Goal: Task Accomplishment & Management: Use online tool/utility

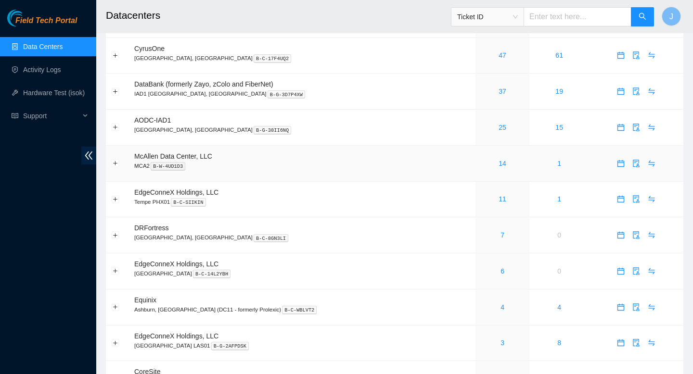
scroll to position [124, 0]
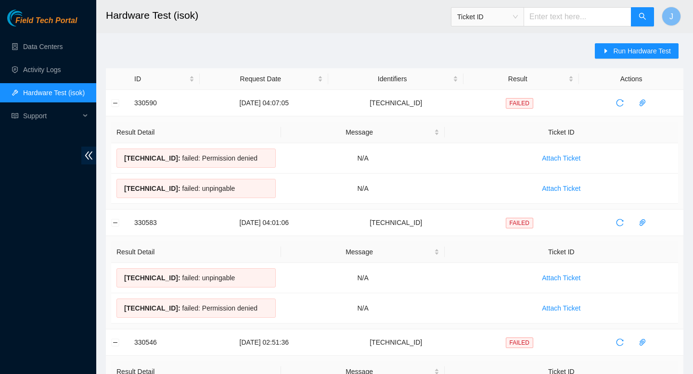
scroll to position [101, 0]
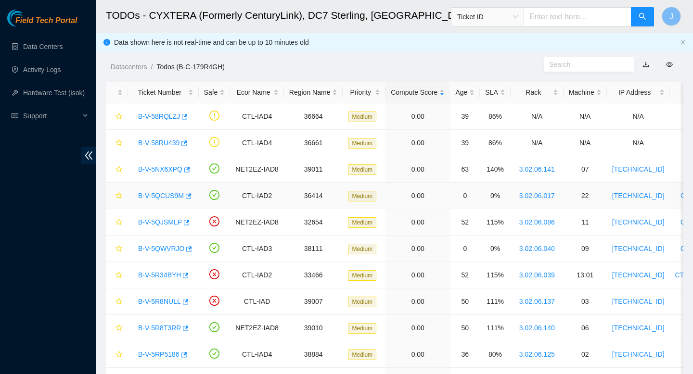
scroll to position [6, 0]
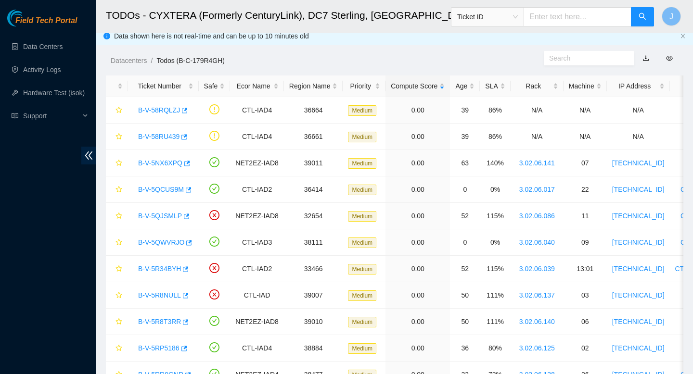
click at [175, 58] on link "Todos (B-C-179R4GH)" at bounding box center [190, 61] width 68 height 8
click at [130, 59] on link "Datacenters" at bounding box center [129, 61] width 36 height 8
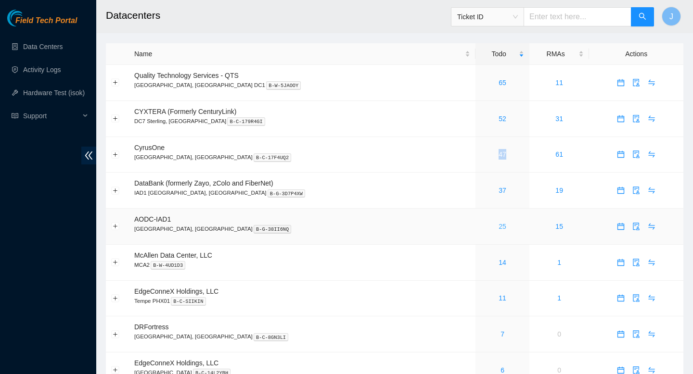
click at [498, 230] on link "25" at bounding box center [502, 227] width 8 height 8
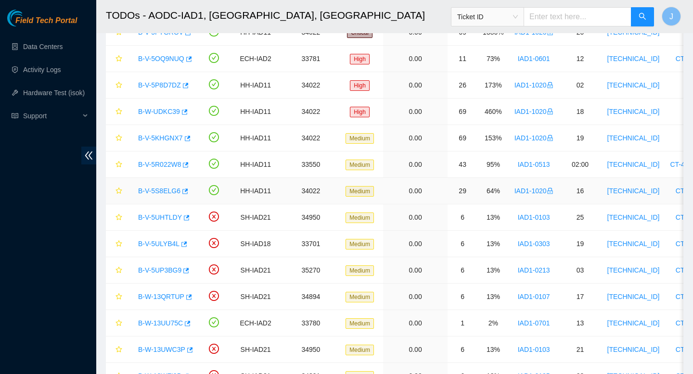
scroll to position [87, 0]
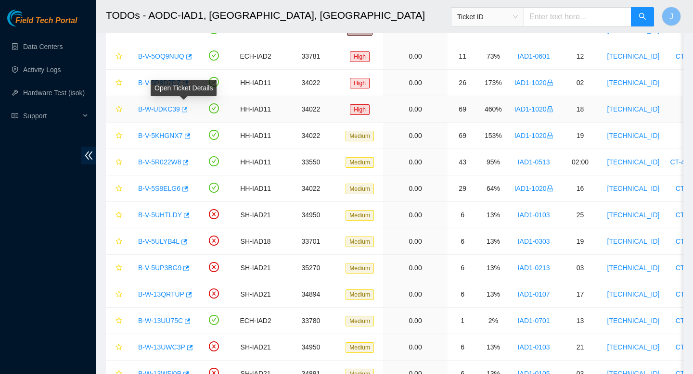
click at [187, 109] on icon "button" at bounding box center [183, 109] width 7 height 7
click at [30, 43] on link "Data Centers" at bounding box center [42, 47] width 39 height 8
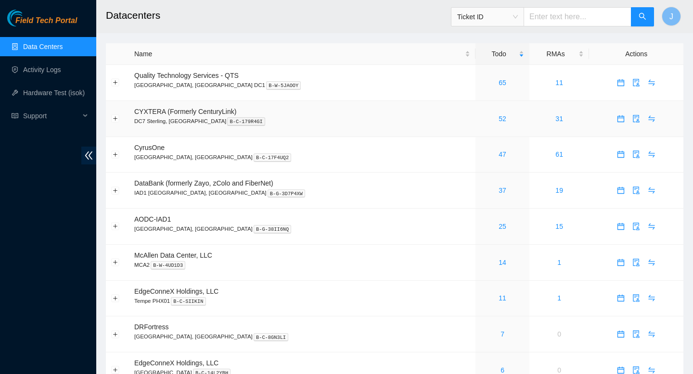
click at [481, 123] on div "52" at bounding box center [502, 119] width 43 height 11
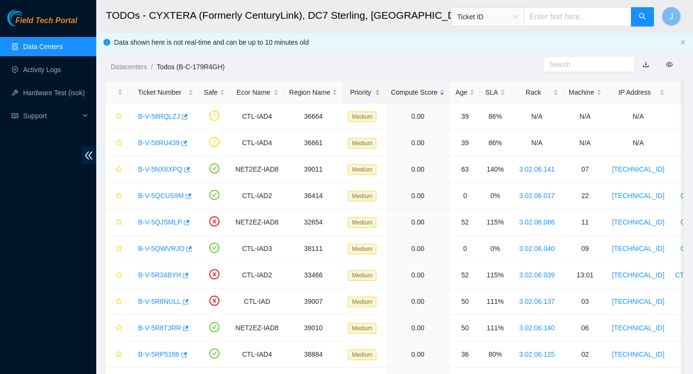
click at [380, 93] on div "Priority" at bounding box center [364, 92] width 32 height 11
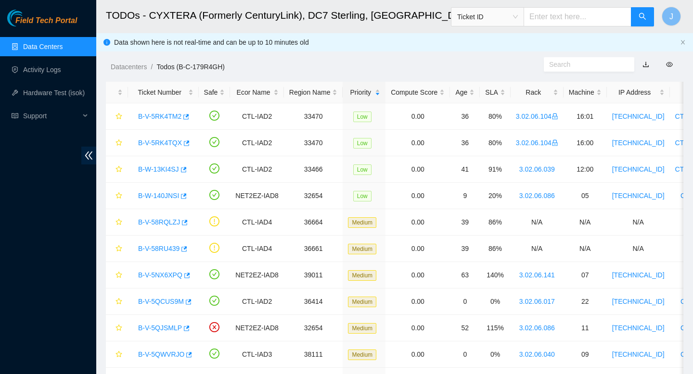
click at [126, 71] on li "Datacenters /" at bounding box center [134, 67] width 46 height 11
click at [133, 67] on link "Datacenters" at bounding box center [129, 67] width 36 height 8
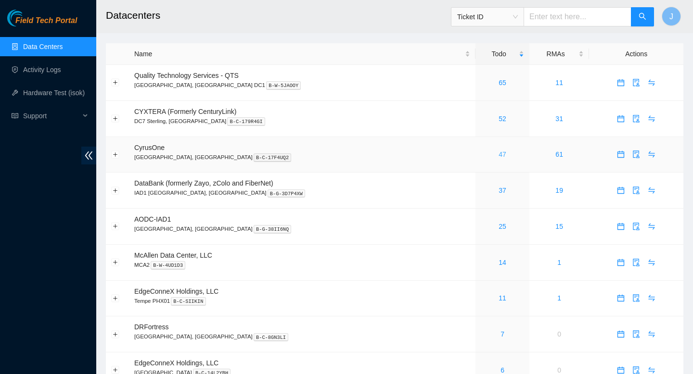
click at [498, 157] on link "47" at bounding box center [502, 155] width 8 height 8
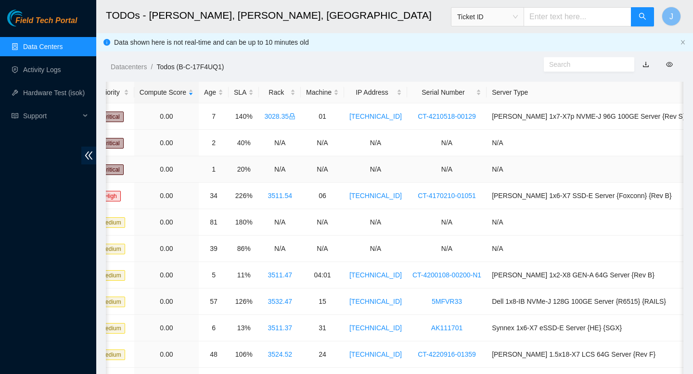
scroll to position [0, 299]
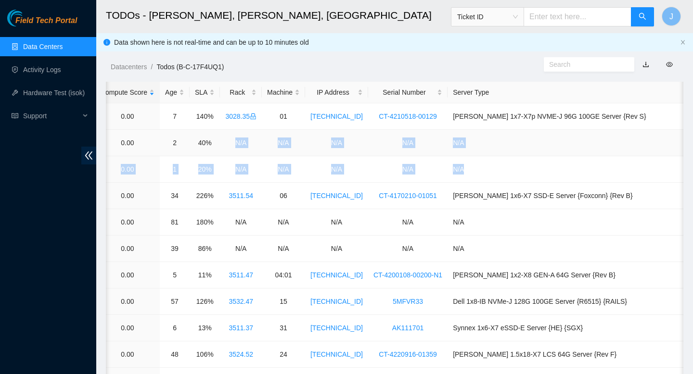
drag, startPoint x: 496, startPoint y: 173, endPoint x: 238, endPoint y: 144, distance: 260.0
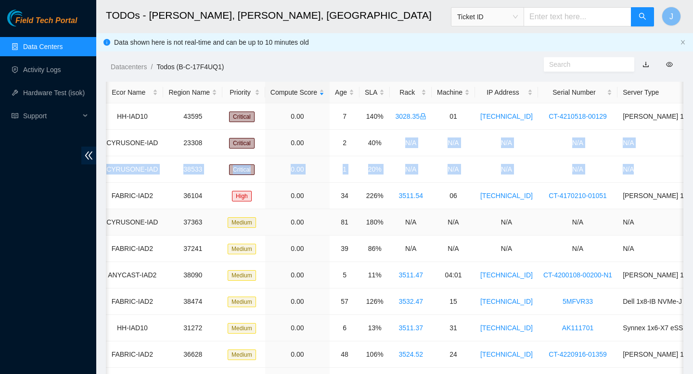
scroll to position [0, 0]
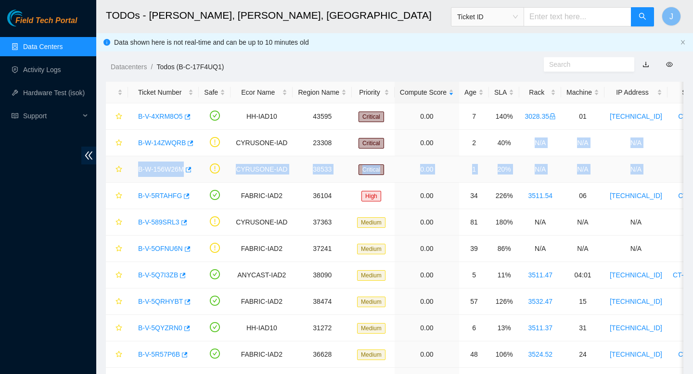
click at [164, 166] on link "B-W-156W26M" at bounding box center [161, 170] width 46 height 8
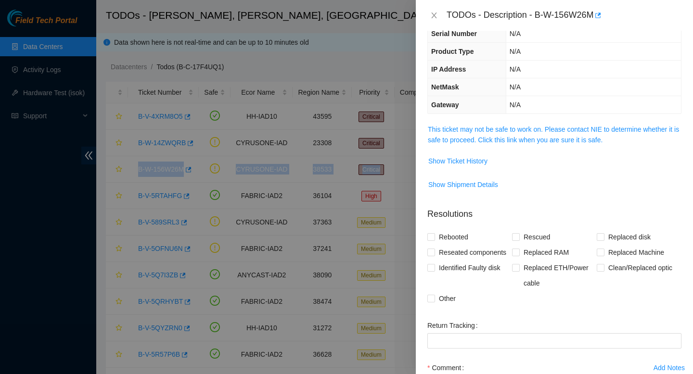
scroll to position [59, 0]
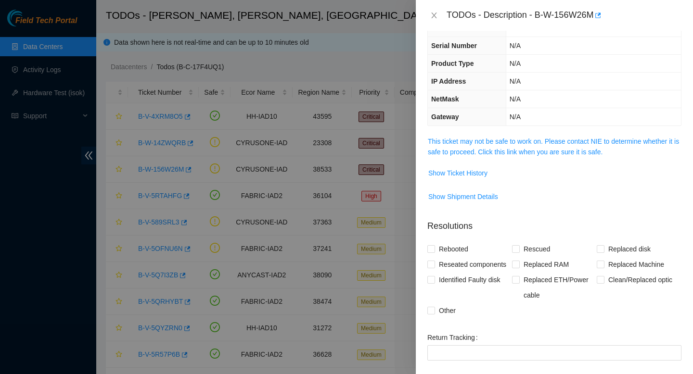
click at [170, 171] on div at bounding box center [346, 187] width 693 height 374
click at [192, 168] on div at bounding box center [346, 187] width 693 height 374
click at [433, 13] on icon "close" at bounding box center [434, 16] width 8 height 8
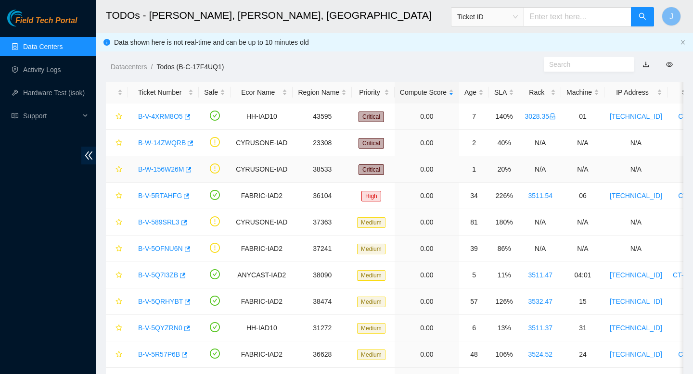
scroll to position [80, 0]
click at [196, 170] on td "B-W-156W26M" at bounding box center [163, 169] width 71 height 26
click at [192, 171] on icon "button" at bounding box center [189, 169] width 6 height 5
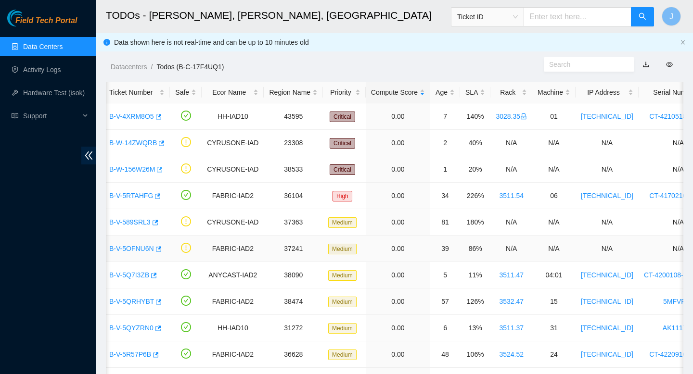
scroll to position [0, 0]
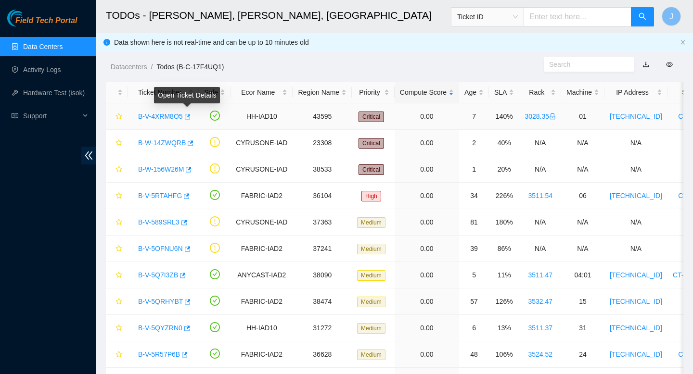
click at [191, 117] on icon "button" at bounding box center [188, 116] width 6 height 5
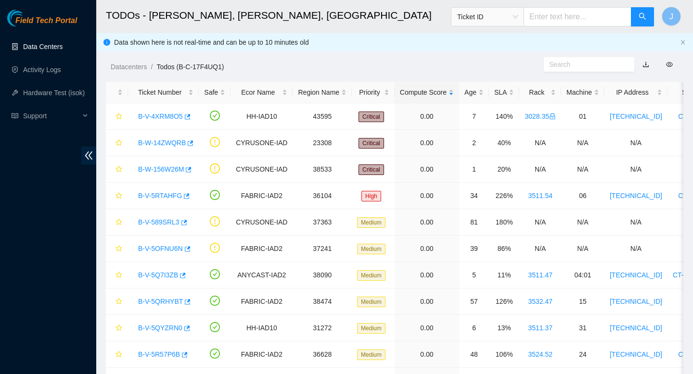
click at [56, 47] on link "Data Centers" at bounding box center [42, 47] width 39 height 8
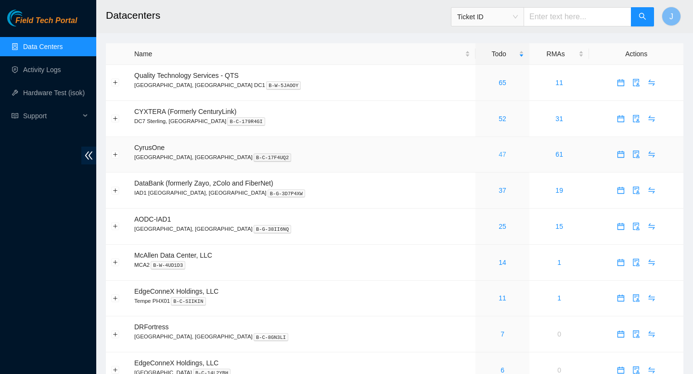
click at [498, 158] on link "47" at bounding box center [502, 155] width 8 height 8
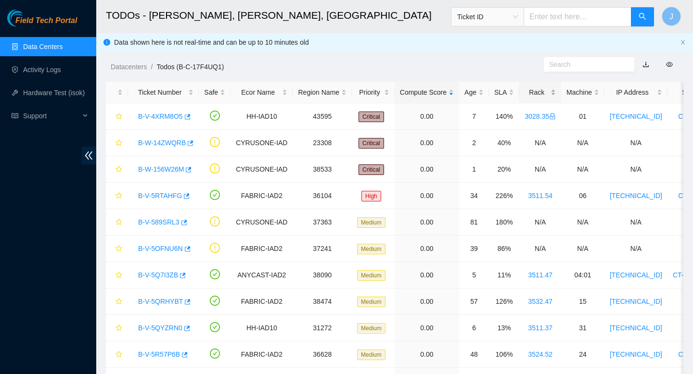
click at [556, 93] on div "Rack" at bounding box center [539, 92] width 31 height 11
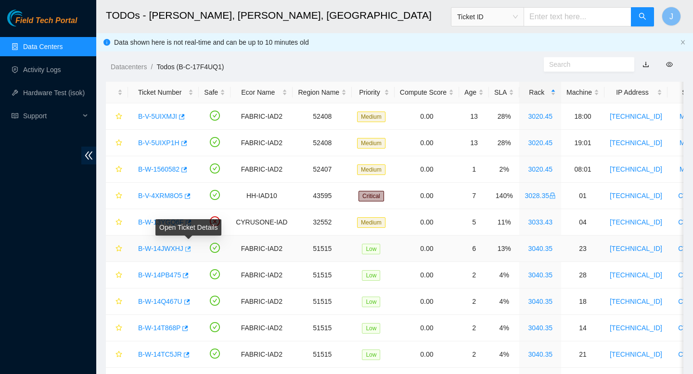
click at [187, 249] on icon "button" at bounding box center [187, 249] width 7 height 7
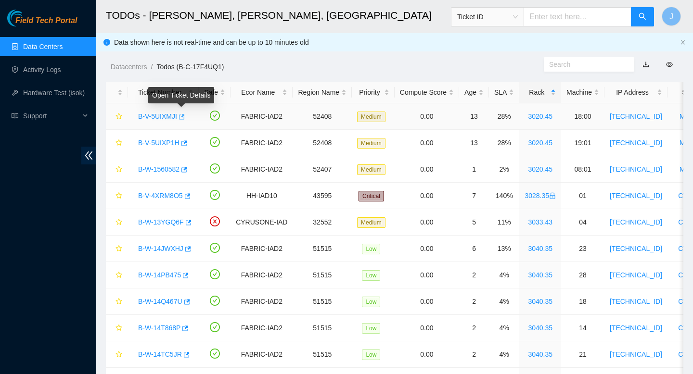
click at [183, 117] on icon "button" at bounding box center [181, 117] width 7 height 7
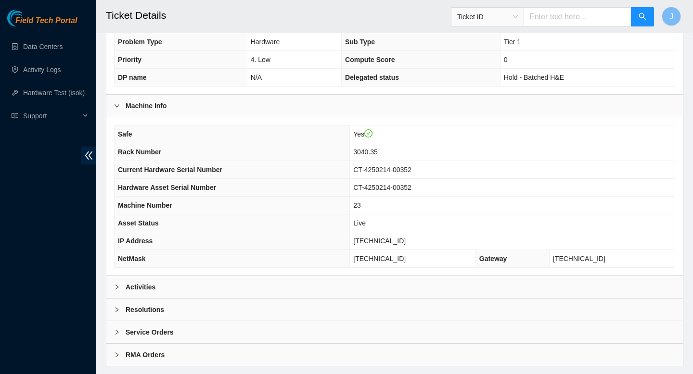
scroll to position [241, 0]
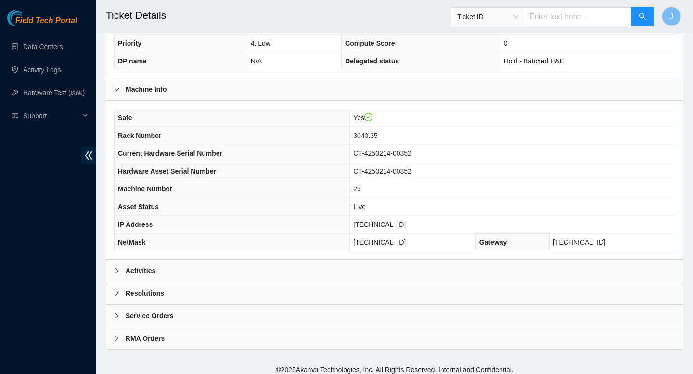
click at [279, 279] on div "Activities" at bounding box center [394, 271] width 576 height 22
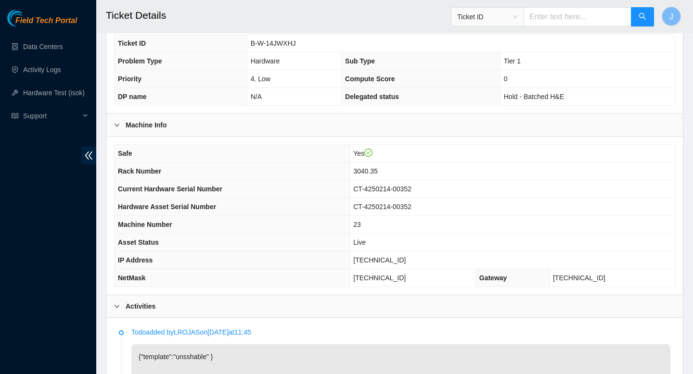
scroll to position [0, 0]
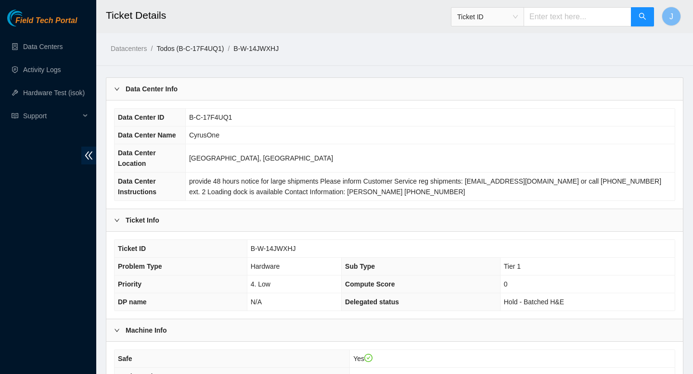
click at [193, 47] on link "Todos (B-C-17F4UQ1)" at bounding box center [189, 49] width 67 height 8
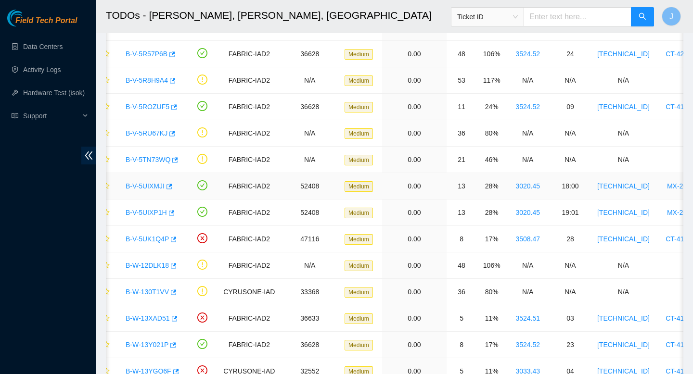
scroll to position [0, 11]
click at [170, 186] on icon "button" at bounding box center [169, 186] width 7 height 7
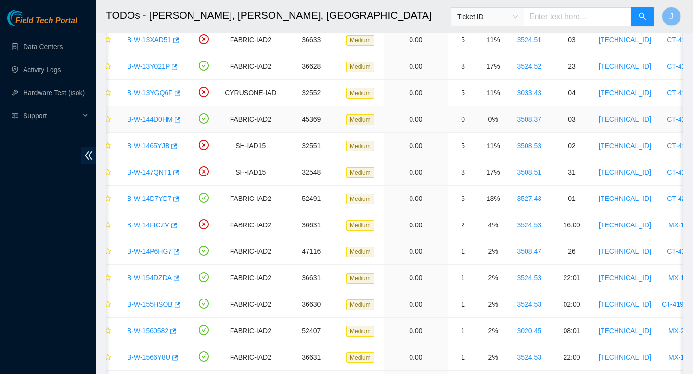
scroll to position [582, 0]
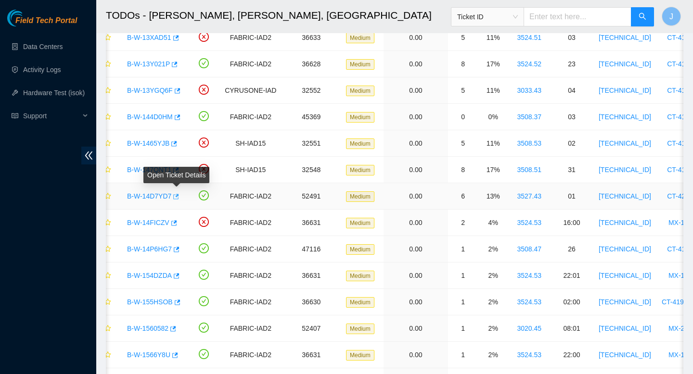
click at [178, 196] on icon "button" at bounding box center [175, 196] width 7 height 7
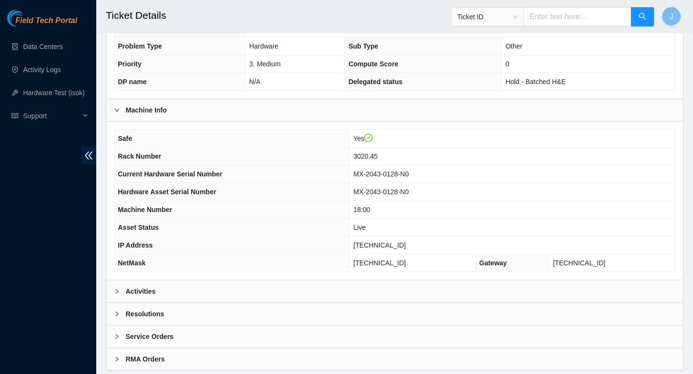
scroll to position [247, 0]
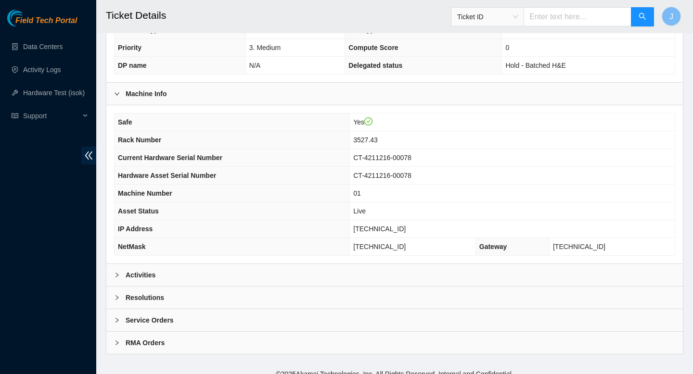
scroll to position [247, 0]
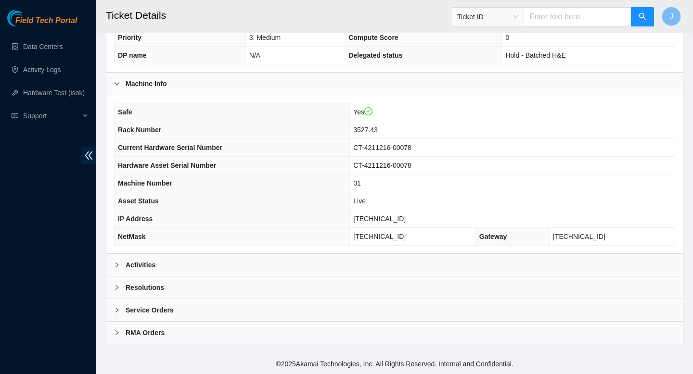
click at [218, 265] on div "Activities" at bounding box center [394, 265] width 576 height 22
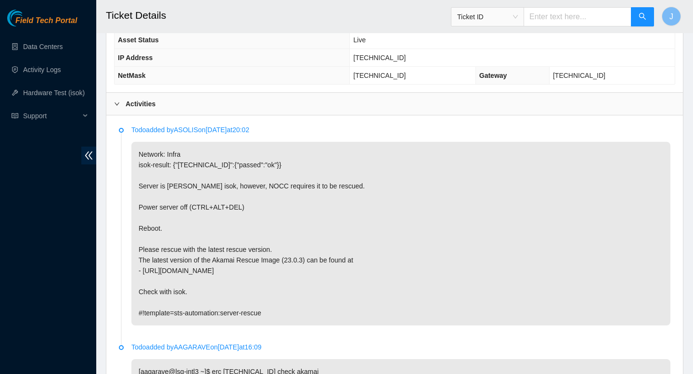
scroll to position [408, 0]
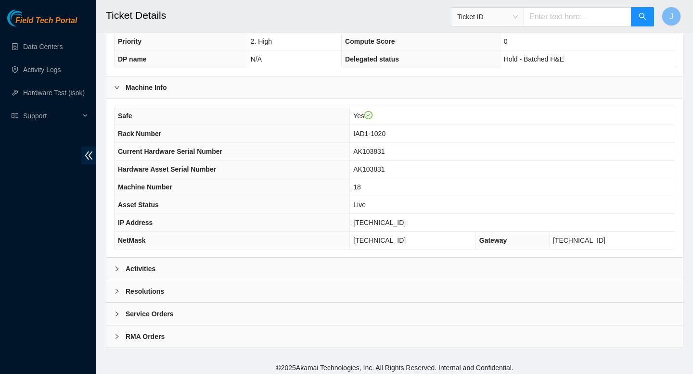
scroll to position [279, 0]
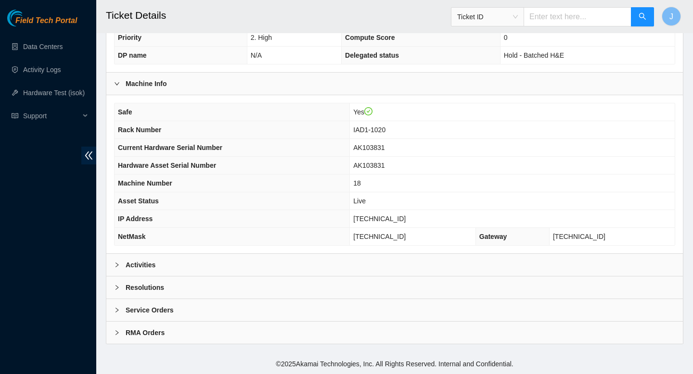
click at [261, 268] on div "Activities" at bounding box center [394, 265] width 576 height 22
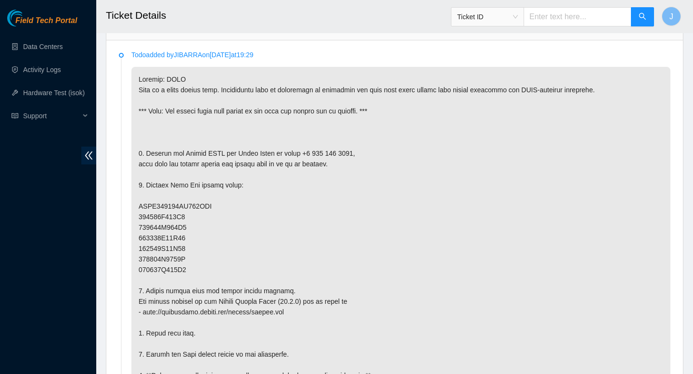
scroll to position [516, 0]
drag, startPoint x: 191, startPoint y: 271, endPoint x: 185, endPoint y: 271, distance: 5.8
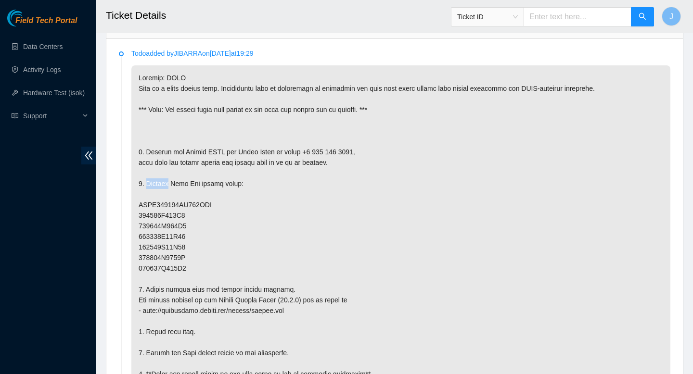
drag, startPoint x: 152, startPoint y: 185, endPoint x: 234, endPoint y: 186, distance: 82.3
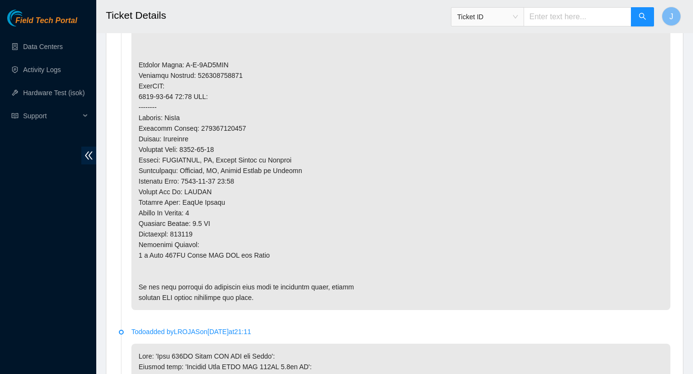
scroll to position [919, 0]
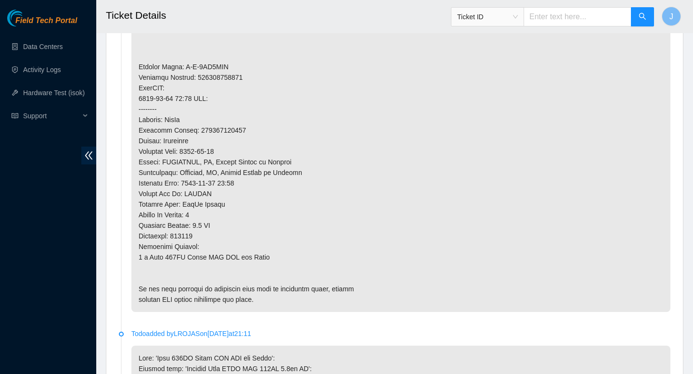
copy p "450826189016"
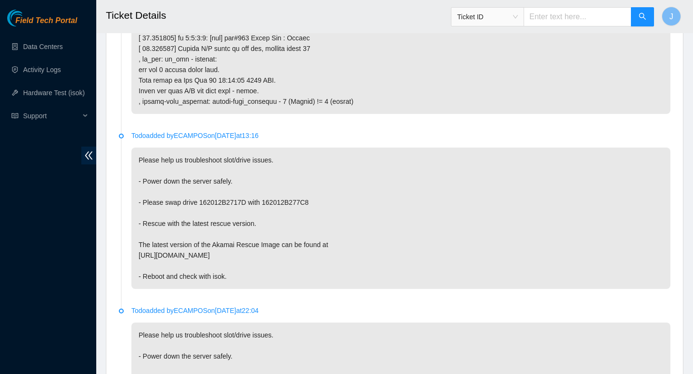
scroll to position [2864, 0]
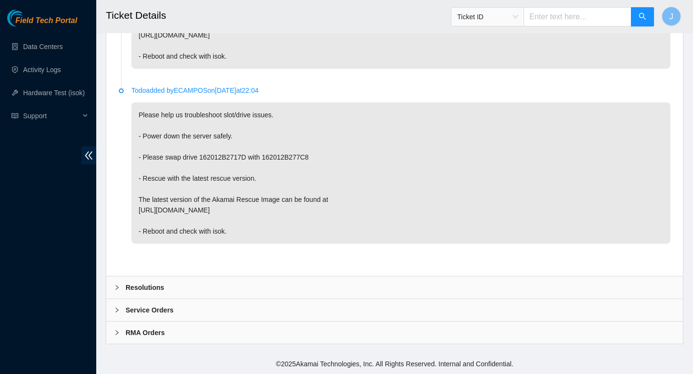
click at [226, 334] on div "RMA Orders" at bounding box center [394, 333] width 576 height 22
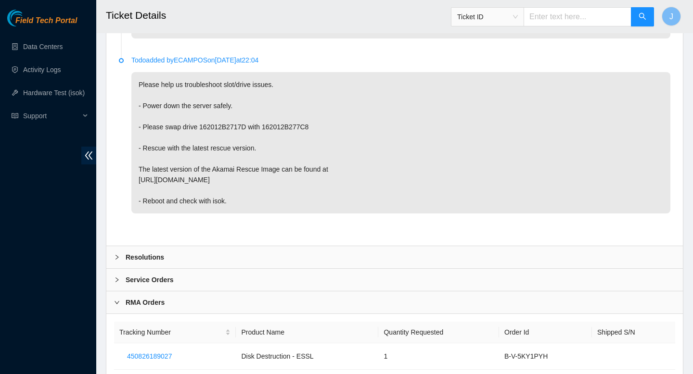
scroll to position [2928, 0]
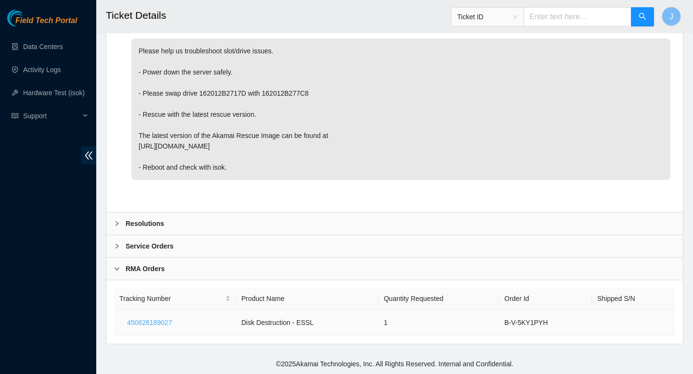
drag, startPoint x: 178, startPoint y: 323, endPoint x: 122, endPoint y: 327, distance: 56.0
click at [122, 327] on button "450826189027" at bounding box center [149, 322] width 60 height 15
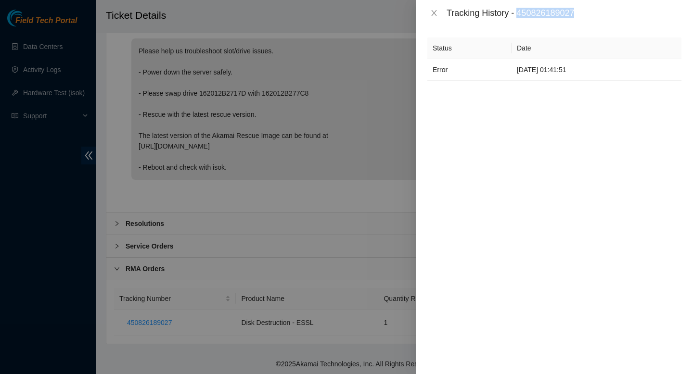
drag, startPoint x: 584, startPoint y: 13, endPoint x: 521, endPoint y: 15, distance: 62.6
click at [521, 15] on div "Tracking History - 450826189027" at bounding box center [564, 13] width 235 height 11
copy div "450826189027"
click at [436, 11] on icon "close" at bounding box center [434, 13] width 8 height 8
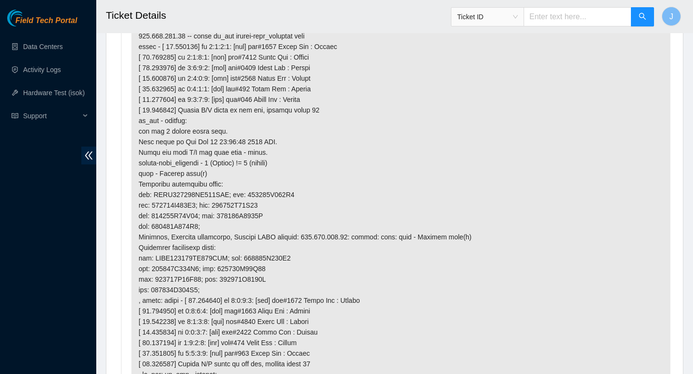
scroll to position [2326, 0]
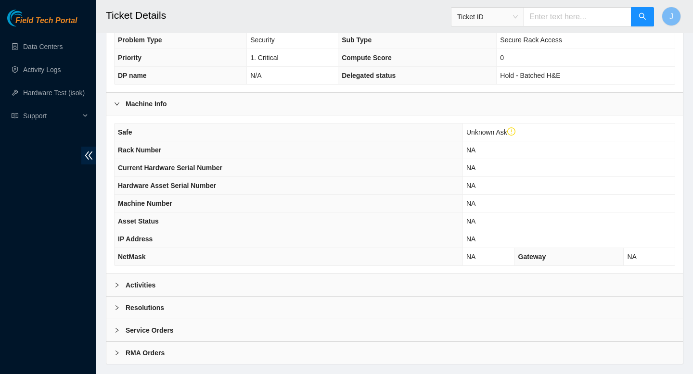
scroll to position [265, 0]
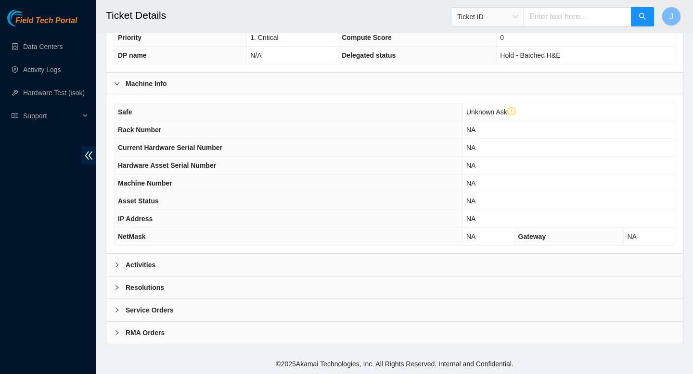
click at [307, 259] on div "Activities" at bounding box center [394, 265] width 576 height 22
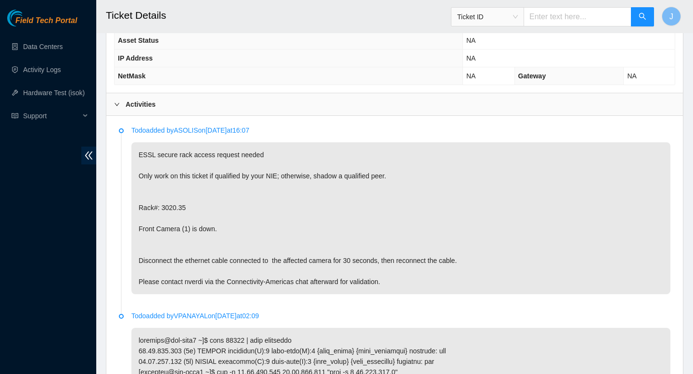
scroll to position [428, 0]
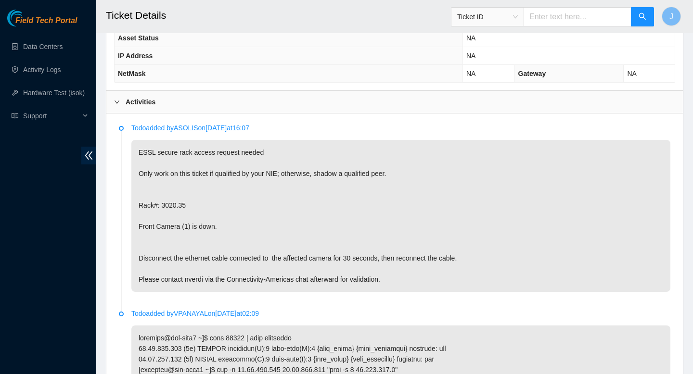
click at [172, 205] on p "ESSL secure rack access request needed Only work on this ticket if qualified by…" at bounding box center [400, 216] width 539 height 152
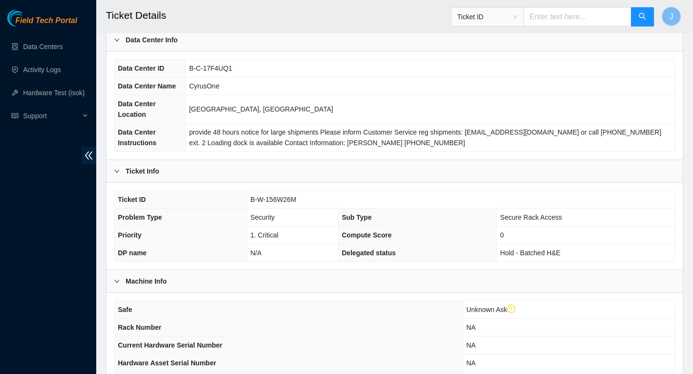
scroll to position [67, 0]
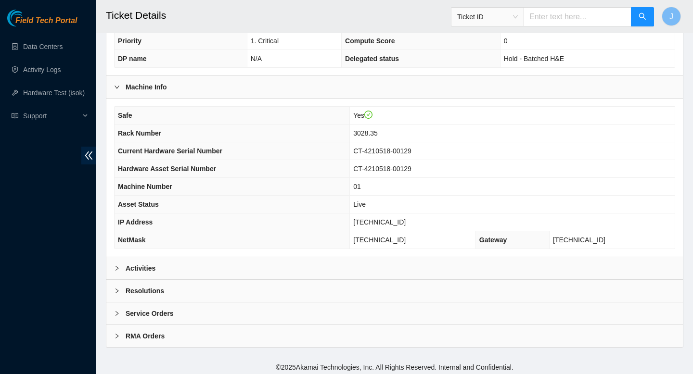
scroll to position [247, 0]
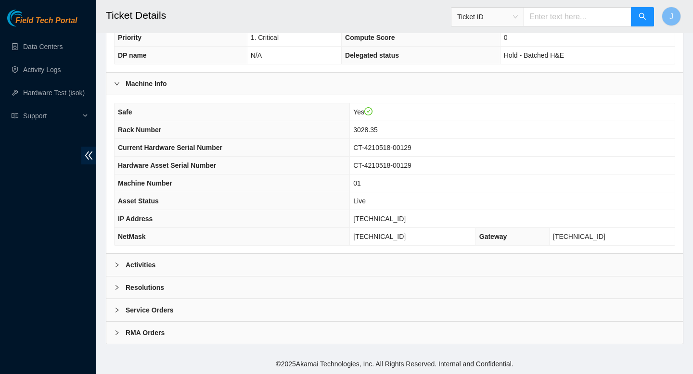
click at [283, 264] on div "Activities" at bounding box center [394, 265] width 576 height 22
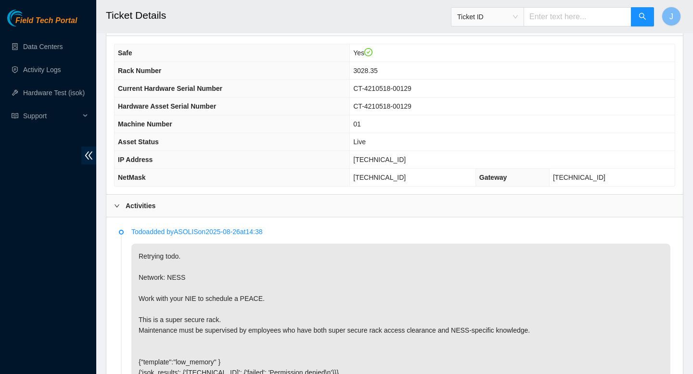
scroll to position [309, 0]
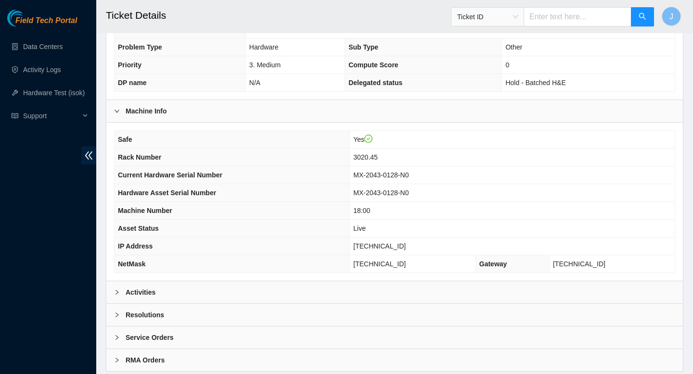
scroll to position [247, 0]
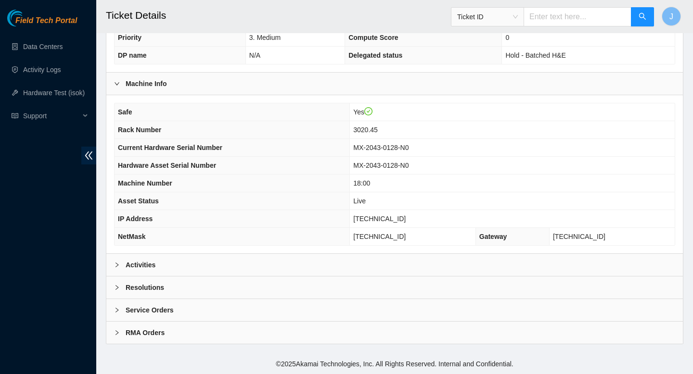
click at [241, 260] on div "Activities" at bounding box center [394, 265] width 576 height 22
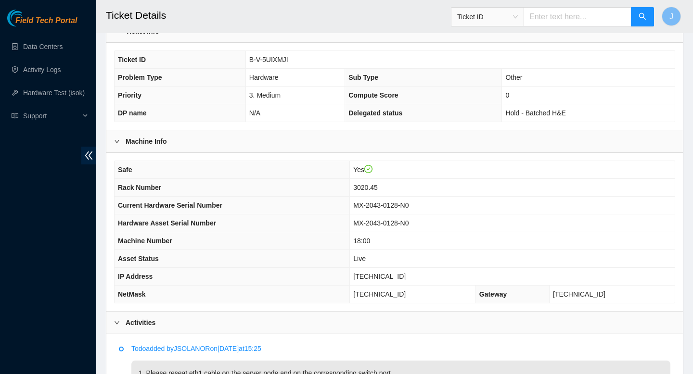
scroll to position [181, 0]
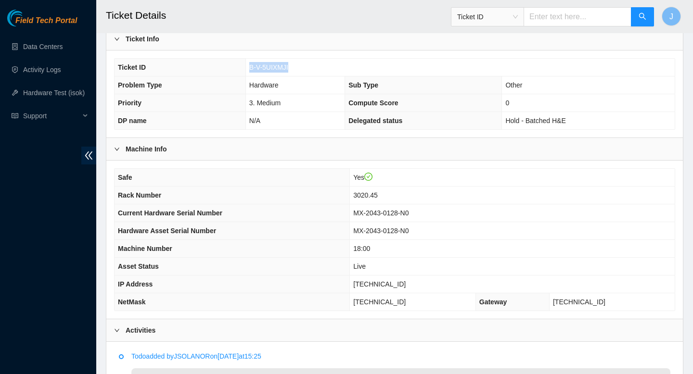
drag, startPoint x: 297, startPoint y: 69, endPoint x: 231, endPoint y: 67, distance: 66.0
click at [231, 67] on tr "Ticket ID B-V-5UIXMJI" at bounding box center [395, 68] width 560 height 18
copy tr "B-V-5UIXMJI"
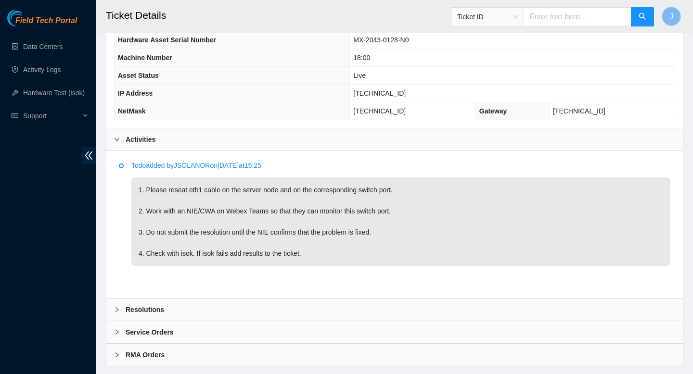
scroll to position [374, 0]
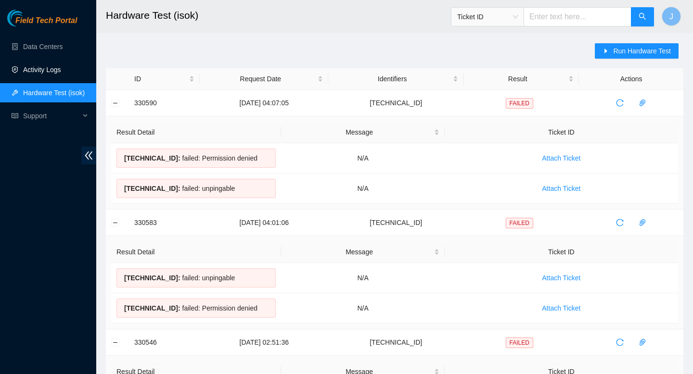
scroll to position [101, 0]
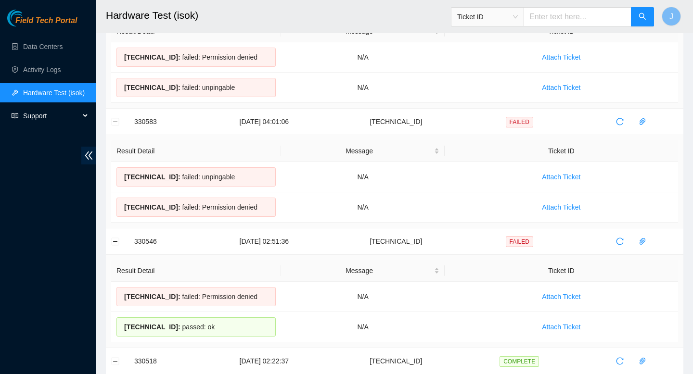
click at [54, 115] on span "Support" at bounding box center [51, 115] width 57 height 19
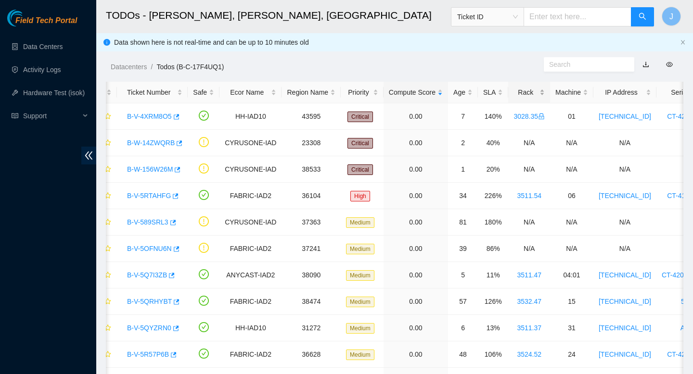
click at [545, 93] on div "Rack" at bounding box center [528, 92] width 31 height 11
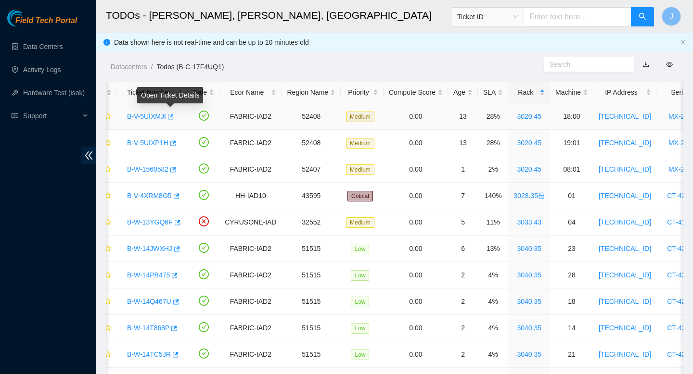
click at [173, 118] on icon "button" at bounding box center [169, 117] width 7 height 7
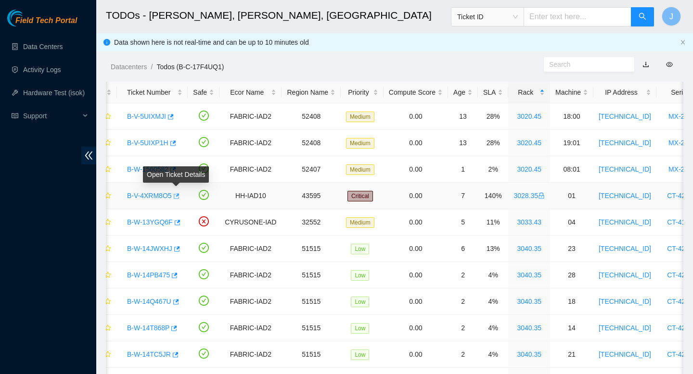
click at [179, 196] on icon "button" at bounding box center [177, 195] width 6 height 5
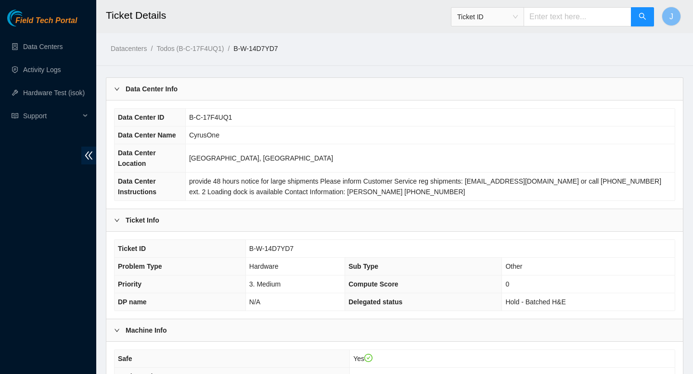
scroll to position [408, 0]
drag, startPoint x: 292, startPoint y: 248, endPoint x: 249, endPoint y: 246, distance: 43.3
click at [249, 246] on td "B-V-5UIXMJI" at bounding box center [459, 249] width 429 height 18
copy span "B-V-5UIXMJI"
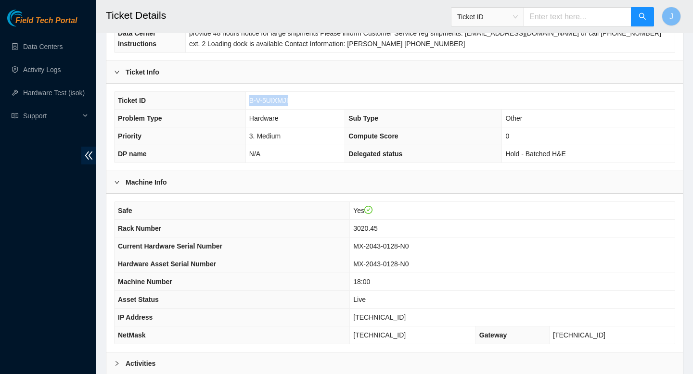
scroll to position [168, 0]
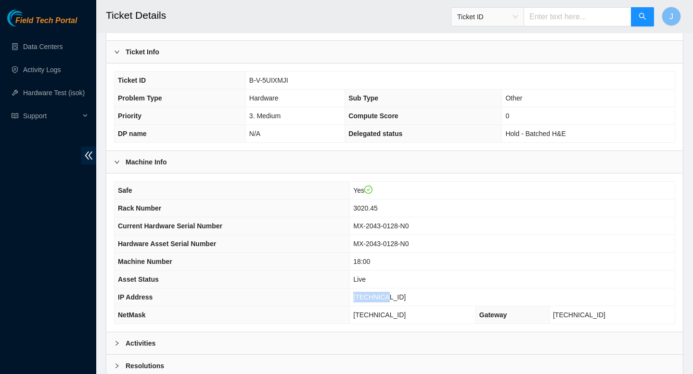
drag, startPoint x: 410, startPoint y: 297, endPoint x: 360, endPoint y: 301, distance: 50.2
click at [360, 301] on tr "IP Address [TECHNICAL_ID]" at bounding box center [395, 298] width 560 height 18
copy tr "[TECHNICAL_ID]"
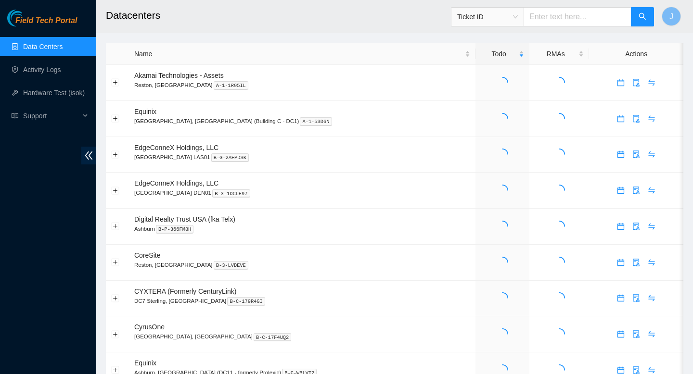
click at [583, 15] on input "text" at bounding box center [578, 16] width 108 height 19
paste input "23.3.98.6"
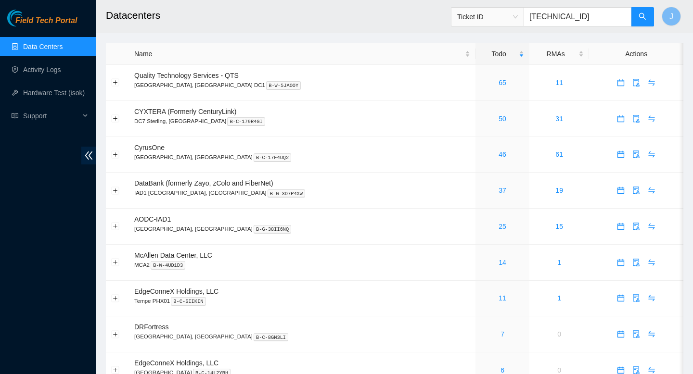
click at [518, 19] on span "Ticket ID" at bounding box center [487, 17] width 61 height 14
type input "23.3.98.6"
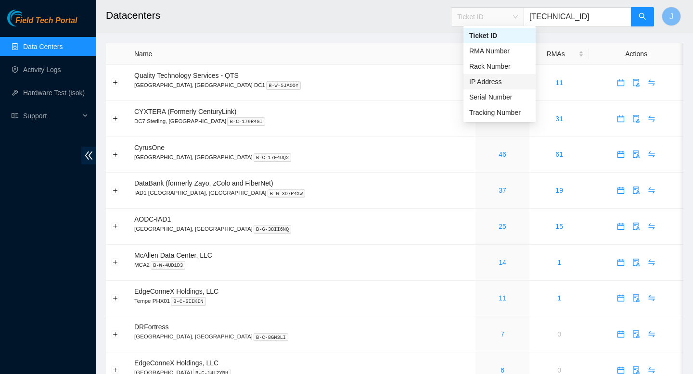
click at [502, 87] on div "IP Address" at bounding box center [499, 82] width 61 height 11
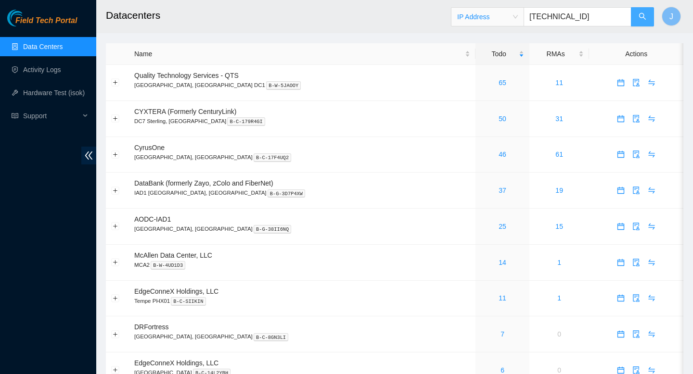
click at [644, 19] on icon "search" at bounding box center [643, 17] width 8 height 8
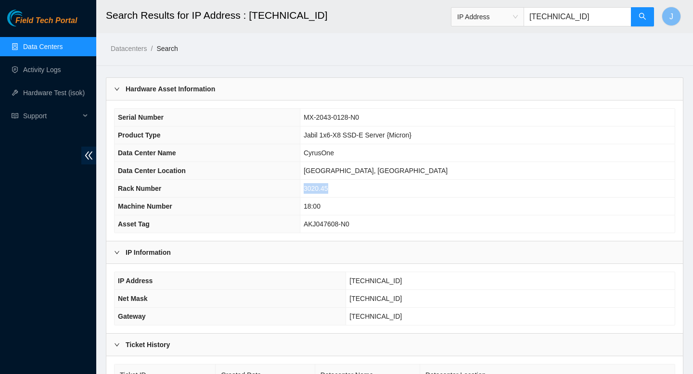
drag, startPoint x: 368, startPoint y: 188, endPoint x: 322, endPoint y: 186, distance: 46.2
click at [322, 186] on tr "Rack Number 3020.45" at bounding box center [395, 189] width 560 height 18
copy tr "3020.45"
click at [551, 18] on input "[TECHNICAL_ID]" at bounding box center [578, 16] width 108 height 19
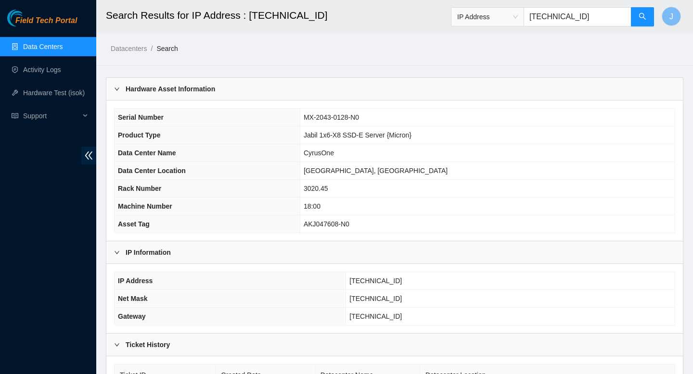
click at [551, 18] on input "[TECHNICAL_ID]" at bounding box center [578, 16] width 108 height 19
paste input "3020.45"
click at [558, 18] on input "3020.45" at bounding box center [578, 16] width 108 height 19
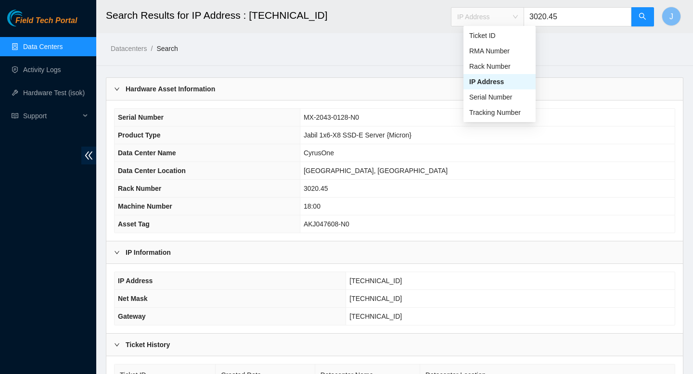
click at [518, 19] on span "IP Address" at bounding box center [487, 17] width 61 height 14
type input "3020.45"
click at [494, 68] on div "Rack Number" at bounding box center [499, 66] width 61 height 11
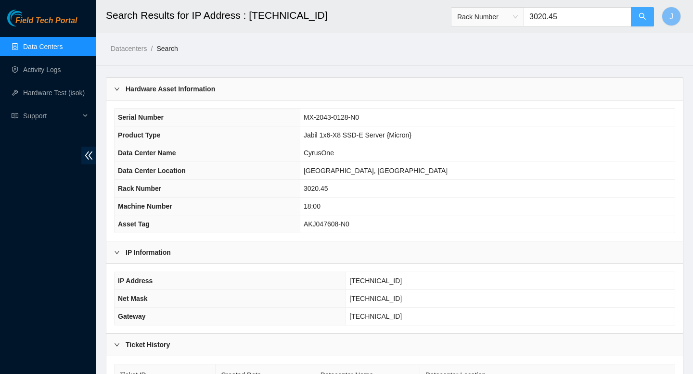
click at [639, 21] on button "button" at bounding box center [642, 16] width 23 height 19
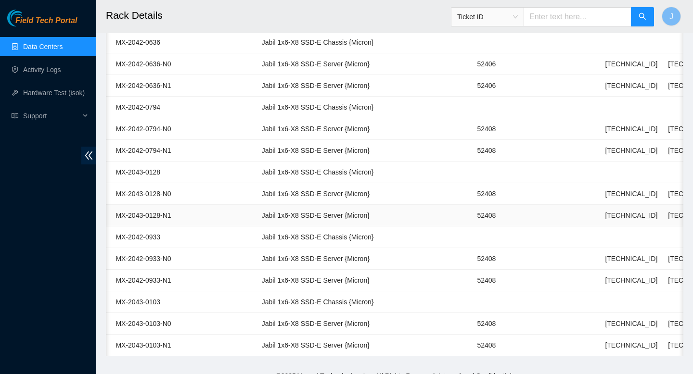
scroll to position [0, 204]
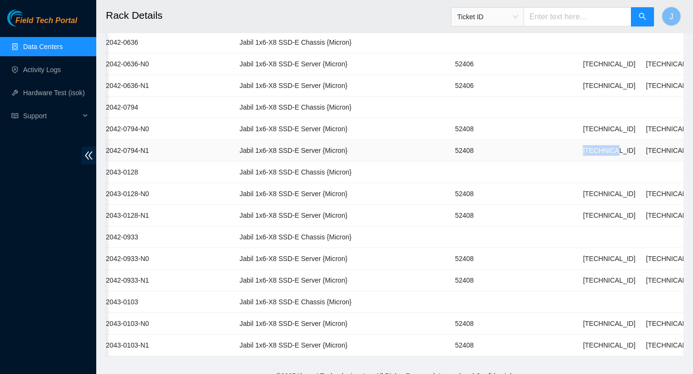
drag, startPoint x: 557, startPoint y: 155, endPoint x: 526, endPoint y: 150, distance: 31.2
click at [577, 150] on td "23.3.98.5" at bounding box center [608, 151] width 63 height 22
copy td "23.3.98.5"
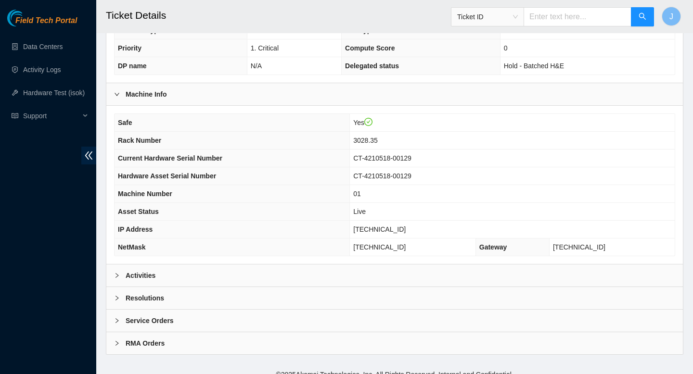
scroll to position [247, 0]
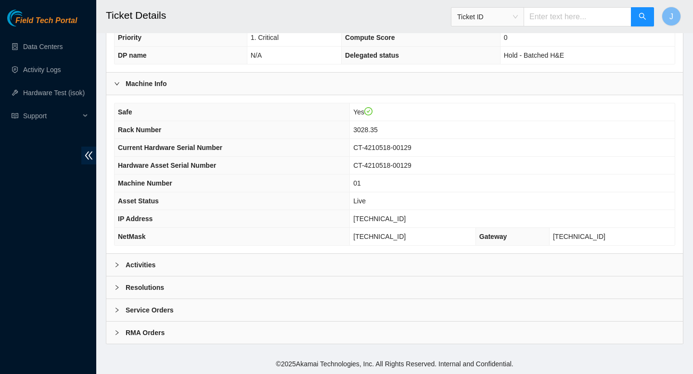
click at [299, 265] on div "Activities" at bounding box center [394, 265] width 576 height 22
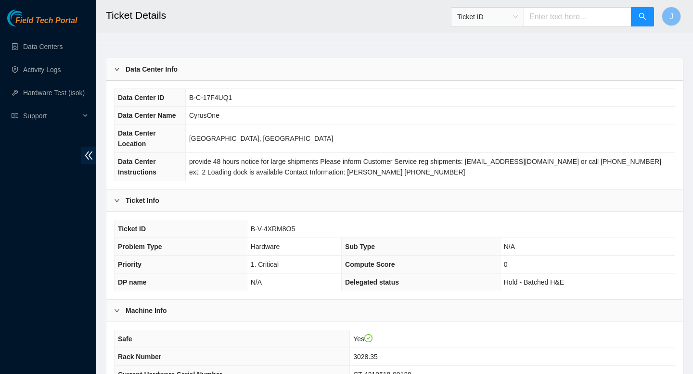
scroll to position [0, 0]
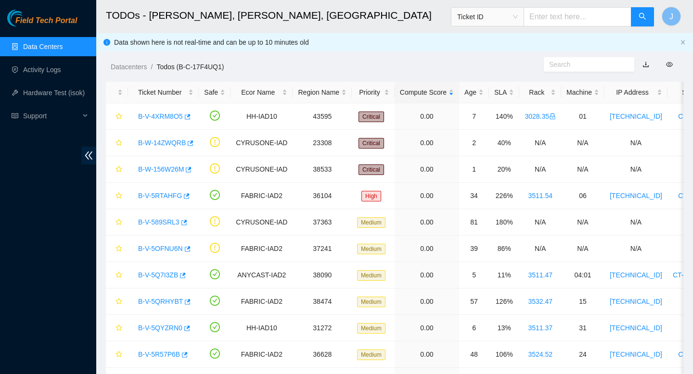
scroll to position [80, 0]
click at [119, 118] on icon "star" at bounding box center [118, 116] width 7 height 7
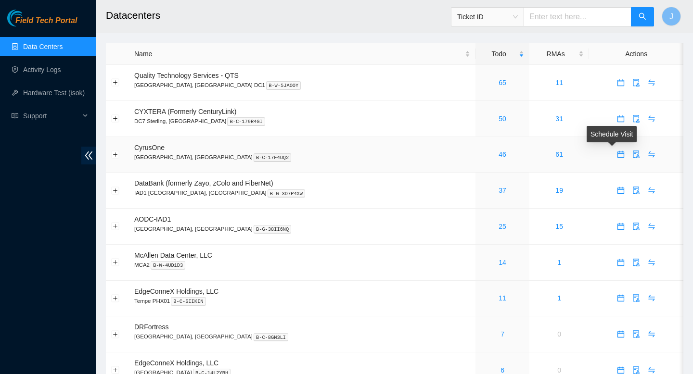
click at [617, 155] on icon "calendar" at bounding box center [620, 154] width 7 height 7
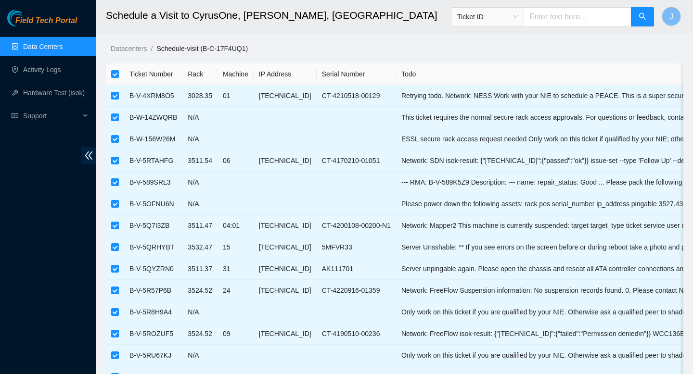
click at [113, 72] on input "checkbox" at bounding box center [115, 74] width 8 height 8
checkbox input "false"
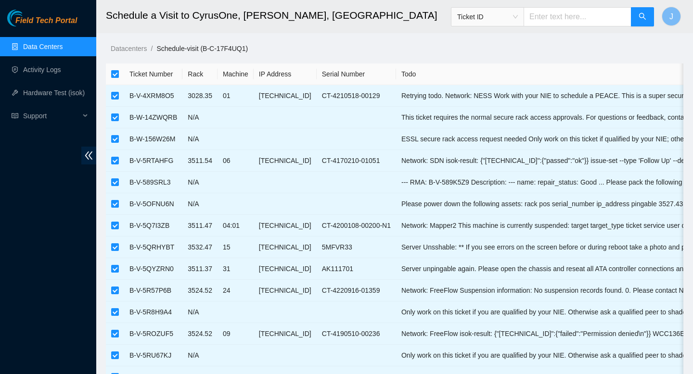
checkbox input "false"
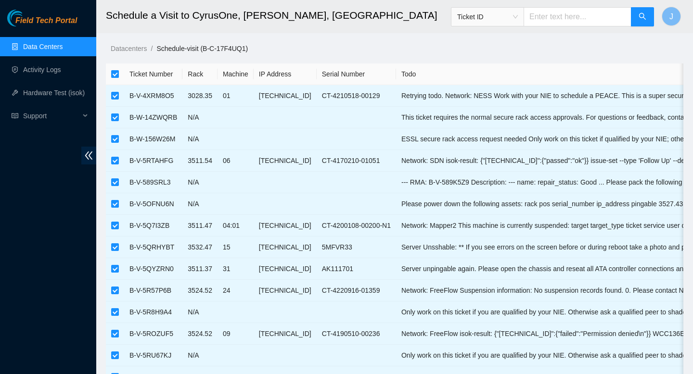
checkbox input "false"
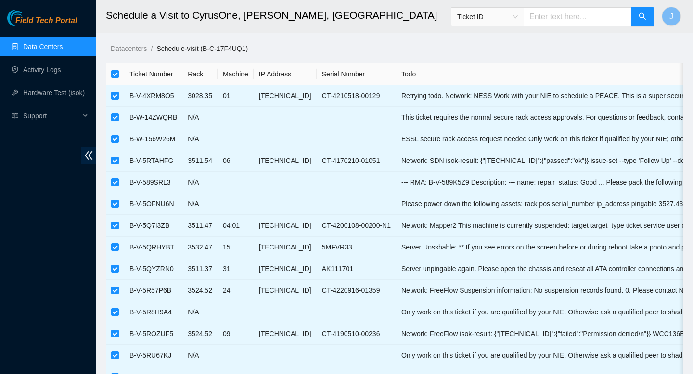
checkbox input "false"
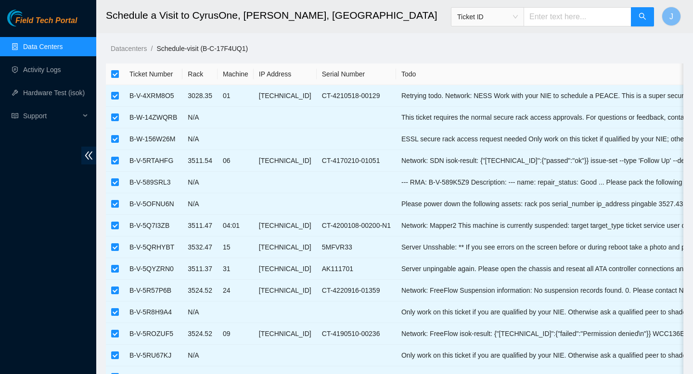
checkbox input "false"
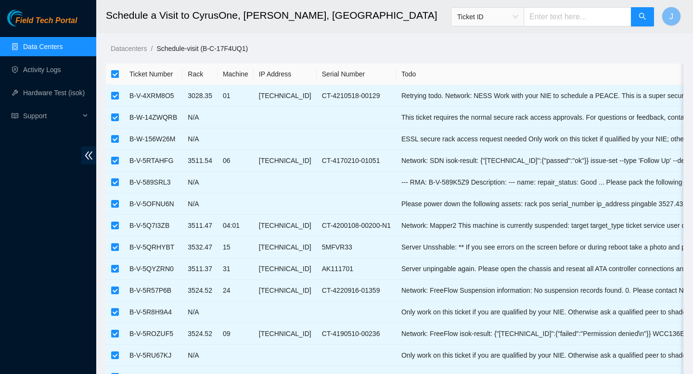
checkbox input "false"
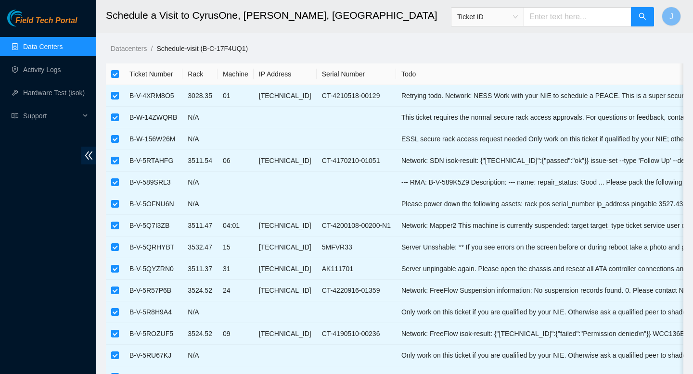
checkbox input "false"
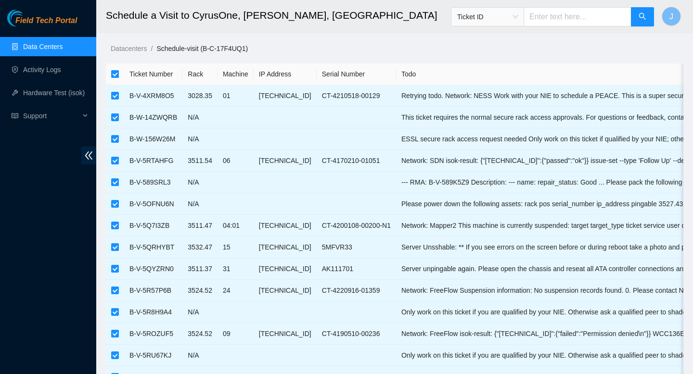
checkbox input "false"
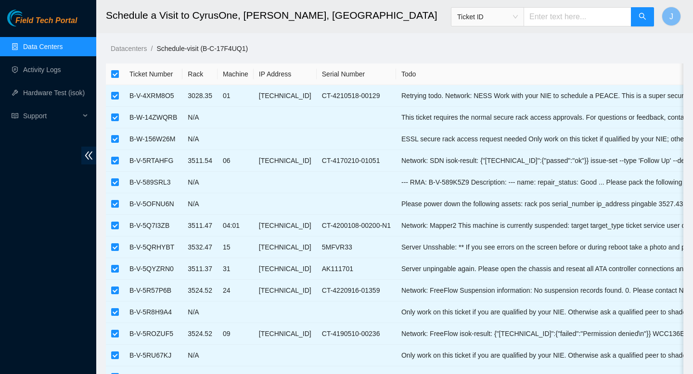
checkbox input "false"
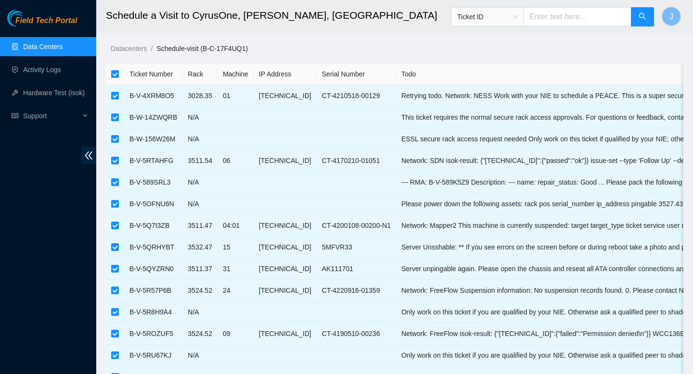
checkbox input "false"
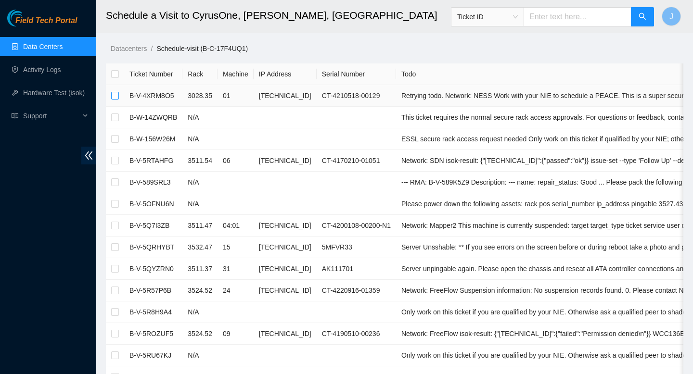
click at [114, 96] on input "checkbox" at bounding box center [115, 96] width 8 height 8
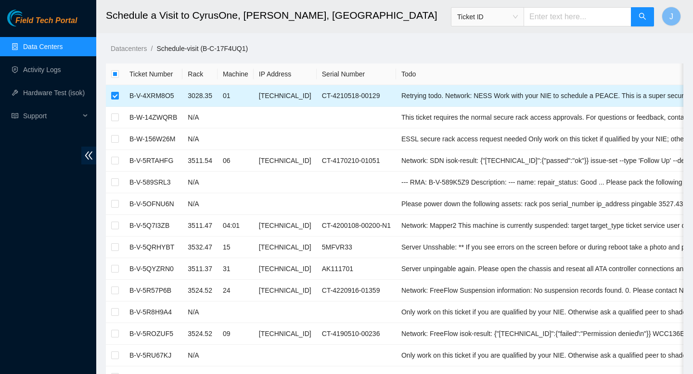
click at [115, 94] on input "checkbox" at bounding box center [115, 96] width 8 height 8
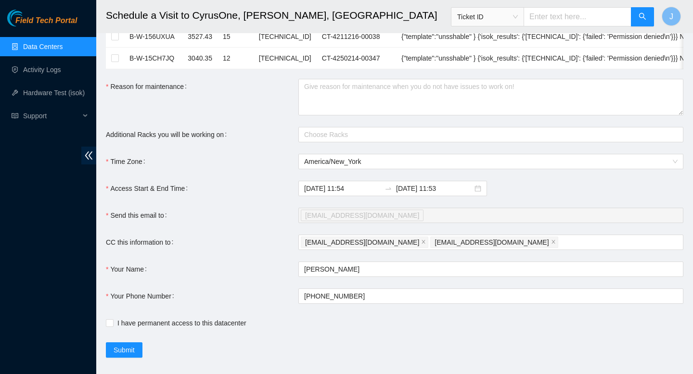
scroll to position [1027, 0]
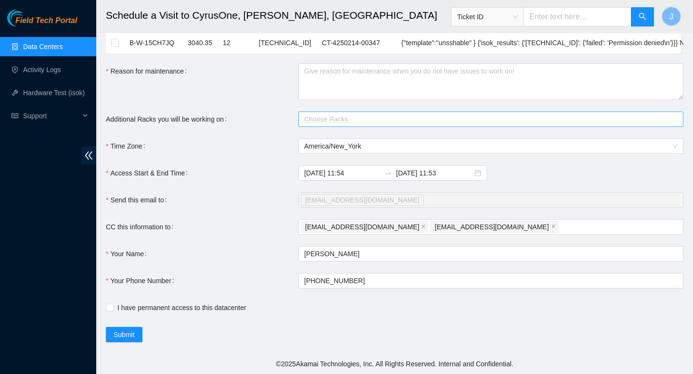
click at [352, 124] on div at bounding box center [486, 120] width 371 height 12
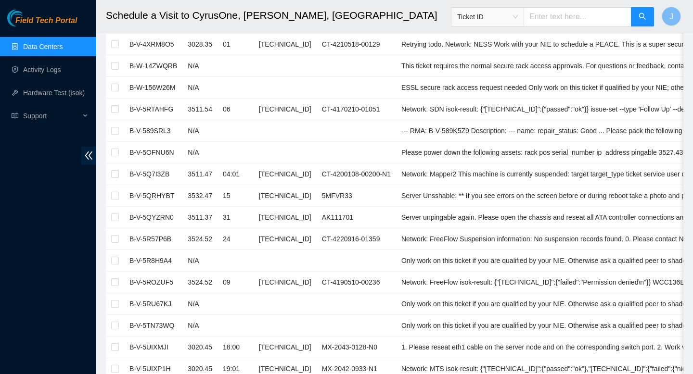
scroll to position [0, 0]
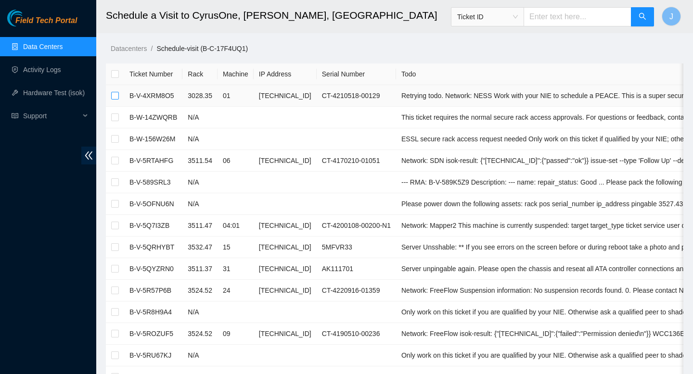
click at [115, 96] on input "checkbox" at bounding box center [115, 96] width 8 height 8
checkbox input "true"
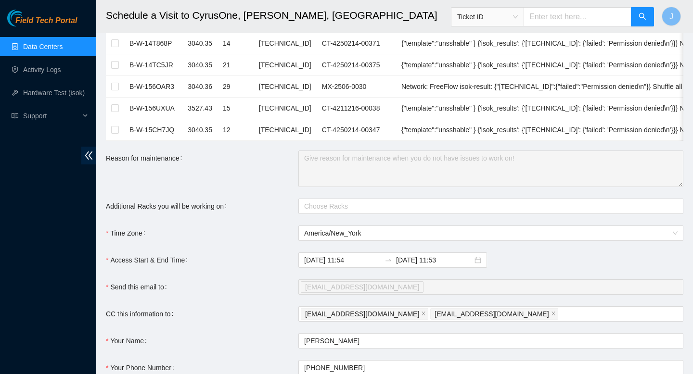
scroll to position [1027, 0]
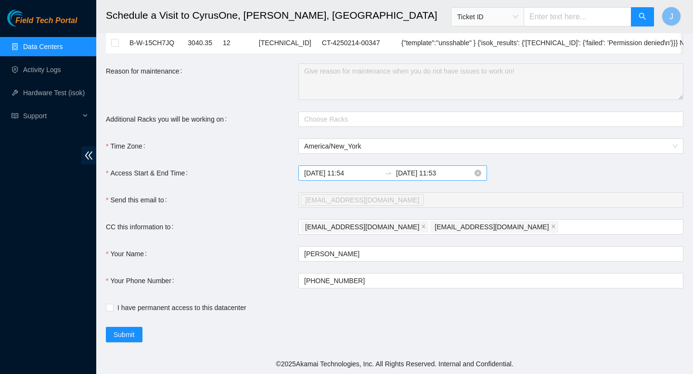
click at [423, 172] on input "2025-09-04 11:53" at bounding box center [434, 173] width 77 height 11
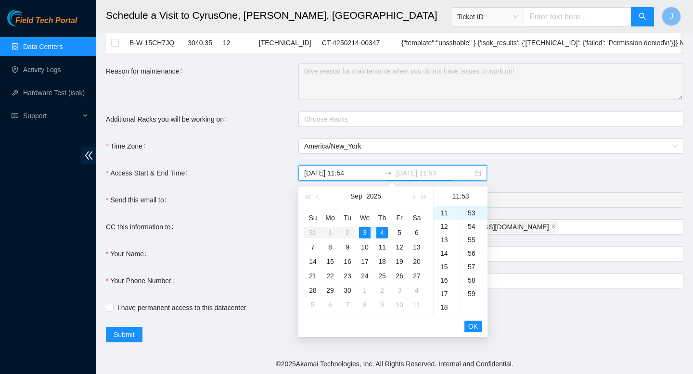
click at [366, 231] on div "3" at bounding box center [365, 233] width 12 height 12
click at [445, 210] on div "23" at bounding box center [447, 213] width 27 height 13
click at [473, 293] on div "59" at bounding box center [474, 293] width 26 height 13
type input "2025-09-03 23:59"
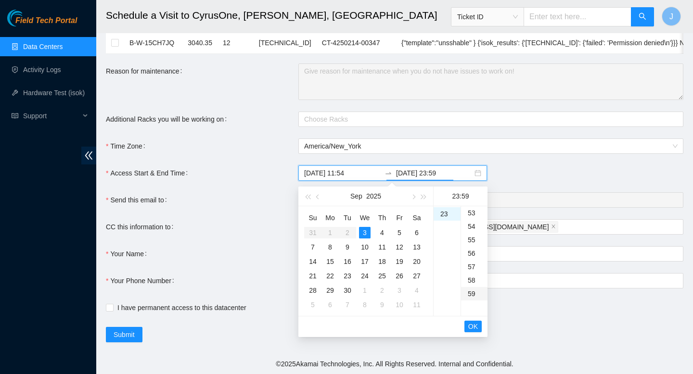
scroll to position [794, 0]
click at [473, 329] on span "OK" at bounding box center [473, 326] width 10 height 11
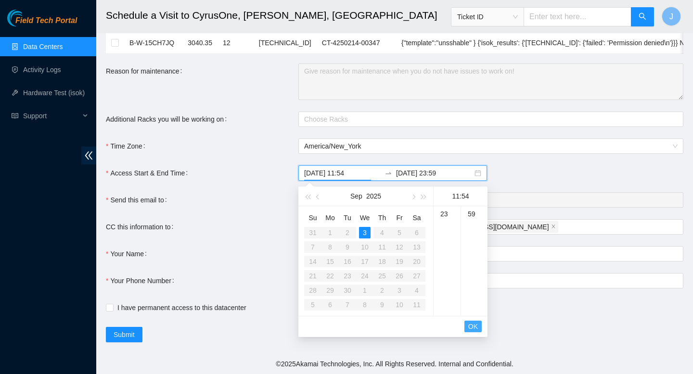
scroll to position [728, 0]
click at [473, 331] on span "OK" at bounding box center [473, 326] width 10 height 11
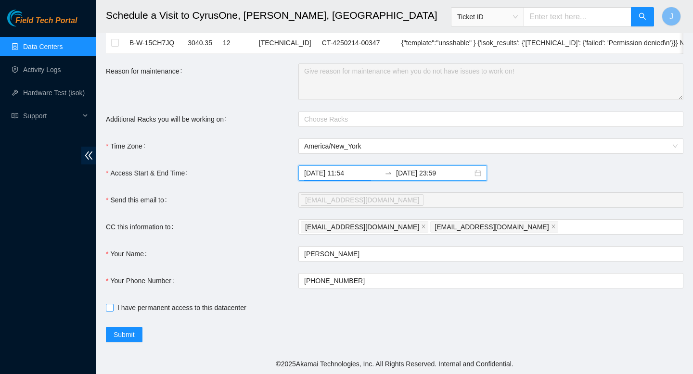
click at [111, 305] on input "I have permanent access to this datacenter" at bounding box center [109, 307] width 7 height 7
checkbox input "true"
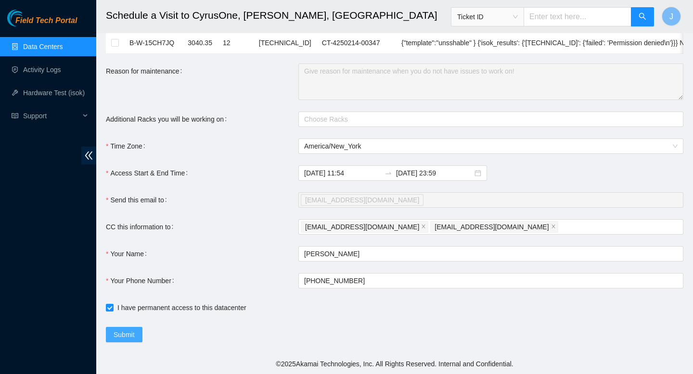
click at [115, 333] on span "Submit" at bounding box center [124, 335] width 21 height 11
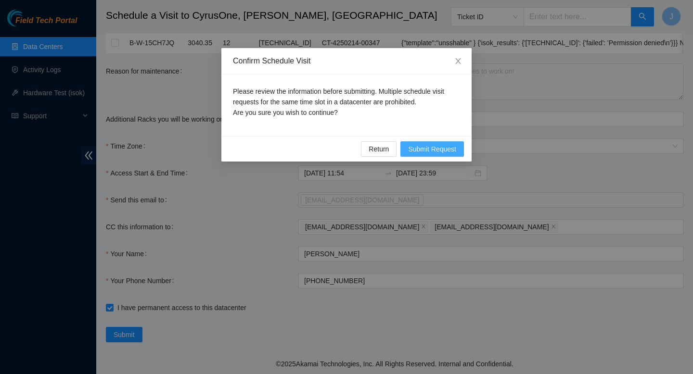
click at [432, 149] on span "Submit Request" at bounding box center [432, 149] width 48 height 11
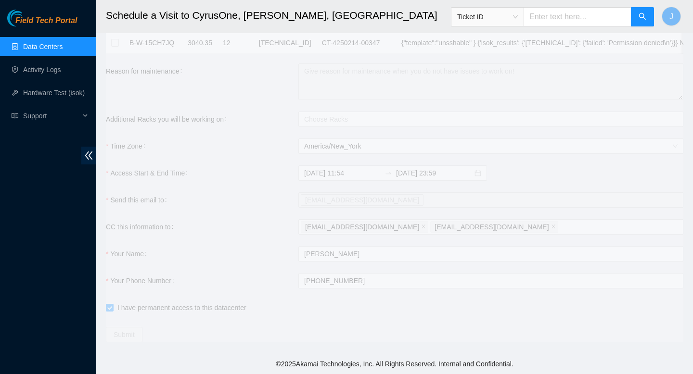
type input "2025-09-03 11:56"
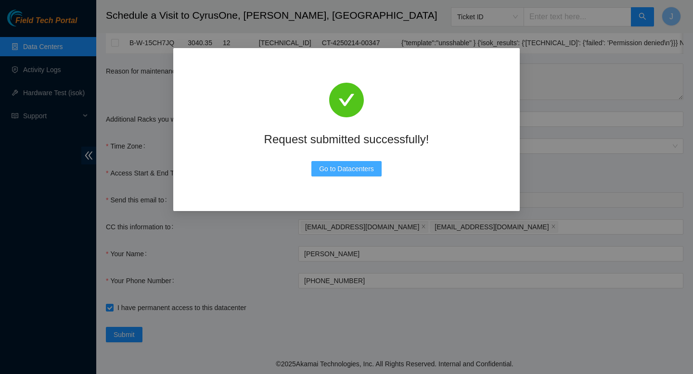
click at [353, 166] on span "Go to Datacenters" at bounding box center [346, 169] width 55 height 11
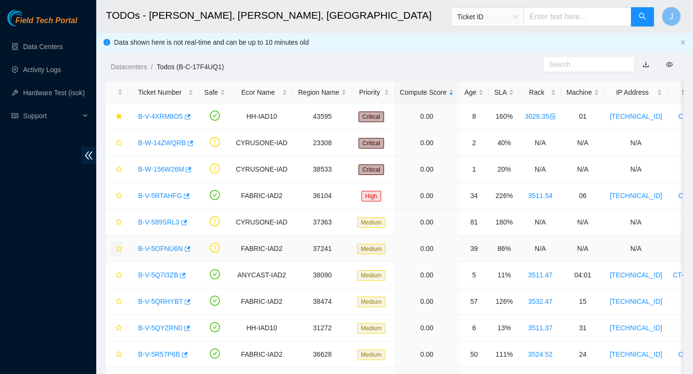
click at [118, 248] on icon "star" at bounding box center [118, 248] width 7 height 7
click at [120, 120] on span "star" at bounding box center [118, 117] width 7 height 8
click at [556, 92] on div "Rack" at bounding box center [539, 92] width 31 height 11
click at [120, 250] on icon "star" at bounding box center [118, 248] width 6 height 6
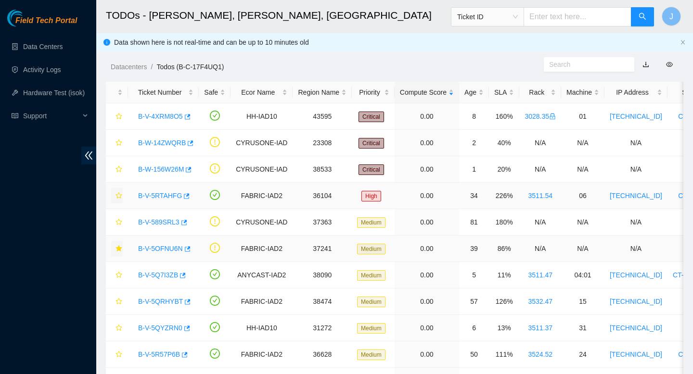
click at [121, 198] on icon "star" at bounding box center [118, 195] width 7 height 7
click at [122, 96] on div at bounding box center [117, 92] width 12 height 9
click at [118, 196] on icon "star" at bounding box center [118, 195] width 6 height 6
click at [118, 248] on icon "star" at bounding box center [118, 248] width 6 height 6
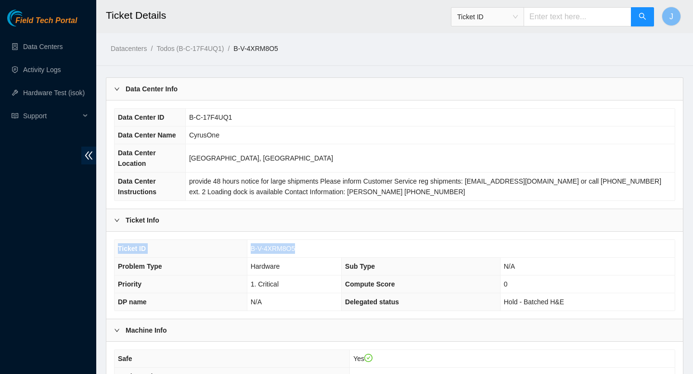
drag, startPoint x: 306, startPoint y: 249, endPoint x: 102, endPoint y: 243, distance: 203.6
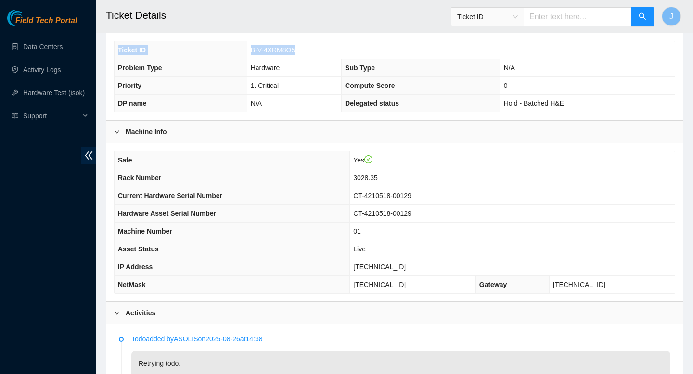
scroll to position [197, 0]
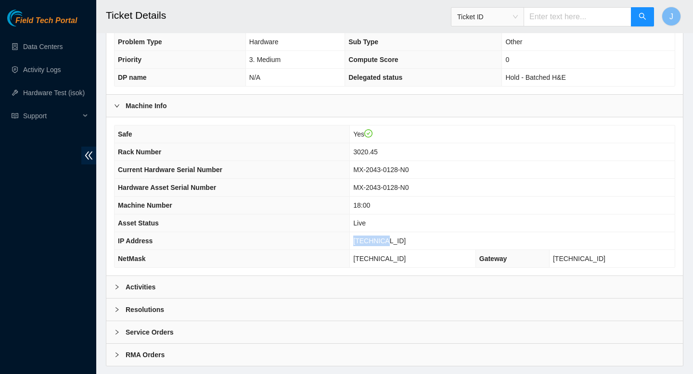
scroll to position [225, 0]
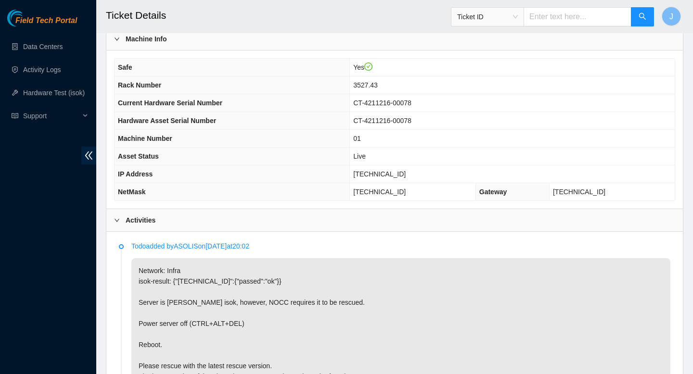
scroll to position [291, 0]
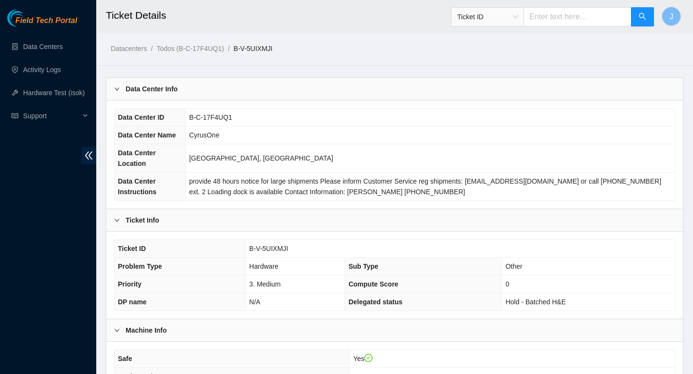
scroll to position [247, 0]
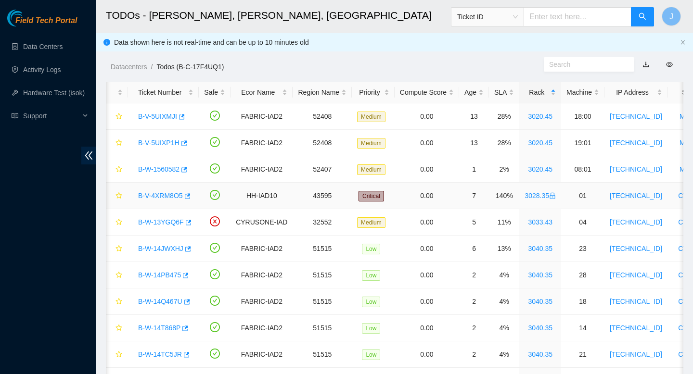
scroll to position [0, 11]
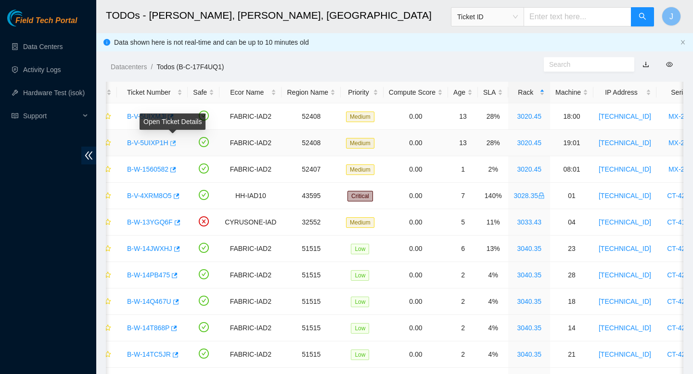
click at [174, 142] on icon "button" at bounding box center [172, 143] width 7 height 7
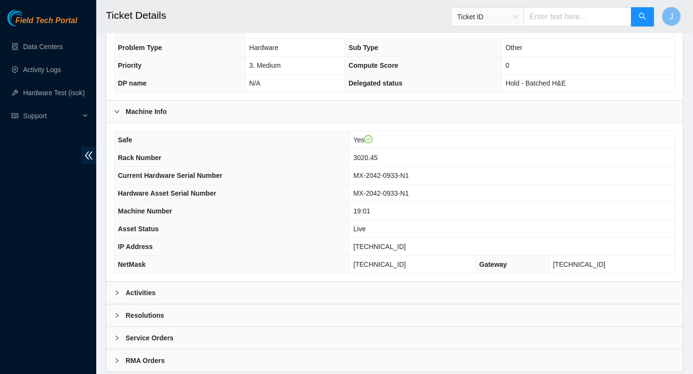
scroll to position [247, 0]
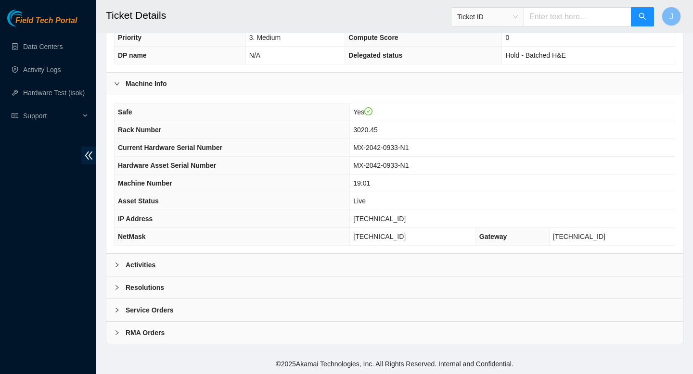
click at [307, 254] on div "Activities" at bounding box center [394, 265] width 576 height 22
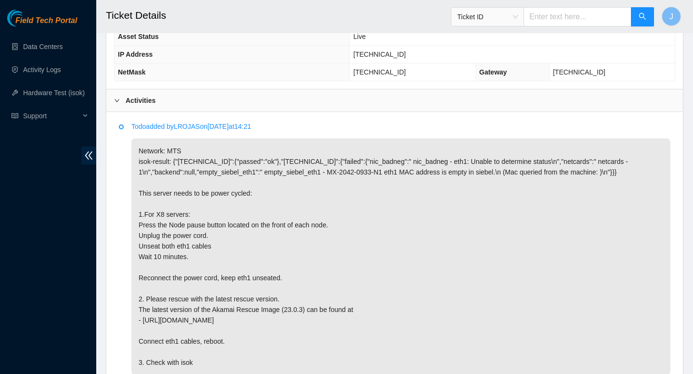
scroll to position [413, 0]
drag, startPoint x: 336, startPoint y: 225, endPoint x: 248, endPoint y: 221, distance: 88.2
click at [248, 221] on p "Network: MTS isok-result: {"23.3.98.8":{"passed":"ok"},"23.3.98.9":{"failed":{"…" at bounding box center [400, 255] width 539 height 237
click at [189, 232] on p "Network: MTS isok-result: {"23.3.98.8":{"passed":"ok"},"23.3.98.9":{"failed":{"…" at bounding box center [400, 255] width 539 height 237
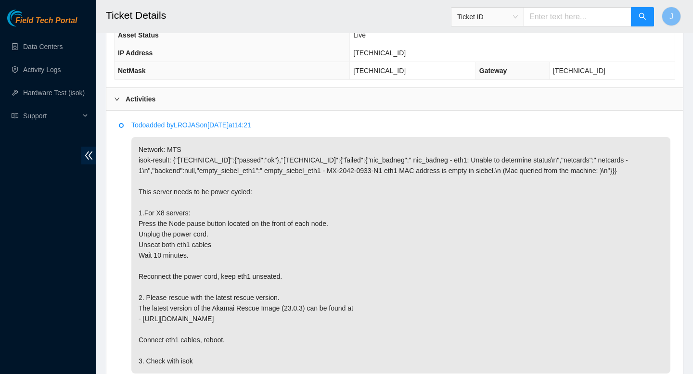
click at [181, 224] on p "Network: MTS isok-result: {"23.3.98.8":{"passed":"ok"},"23.3.98.9":{"failed":{"…" at bounding box center [400, 255] width 539 height 237
click at [191, 216] on p "Network: MTS isok-result: {"23.3.98.8":{"passed":"ok"},"23.3.98.9":{"failed":{"…" at bounding box center [400, 255] width 539 height 237
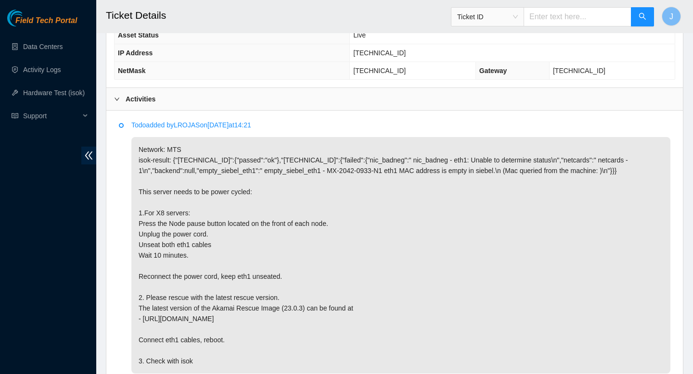
click at [187, 220] on p "Network: MTS isok-result: {"23.3.98.8":{"passed":"ok"},"23.3.98.9":{"failed":{"…" at bounding box center [400, 255] width 539 height 237
click at [433, 249] on p "Network: MTS isok-result: {"23.3.98.8":{"passed":"ok"},"23.3.98.9":{"failed":{"…" at bounding box center [400, 255] width 539 height 237
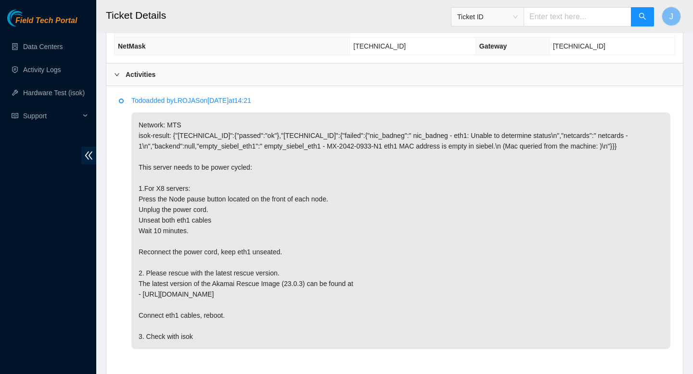
scroll to position [438, 0]
drag, startPoint x: 152, startPoint y: 219, endPoint x: 212, endPoint y: 217, distance: 60.2
click at [212, 217] on p "Network: MTS isok-result: {"23.3.98.8":{"passed":"ok"},"23.3.98.9":{"failed":{"…" at bounding box center [400, 230] width 539 height 237
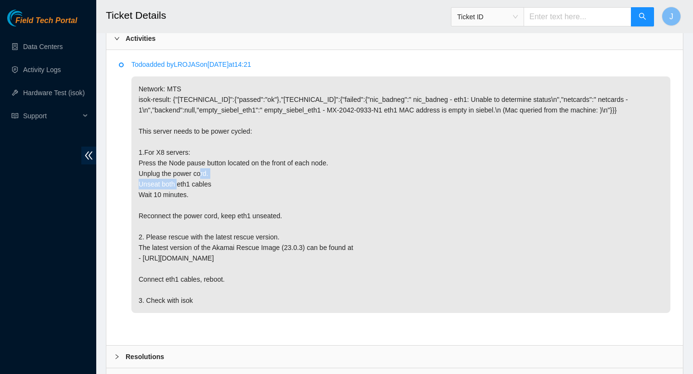
scroll to position [543, 0]
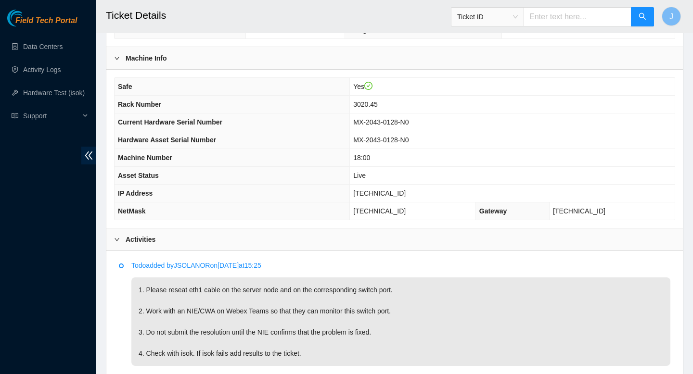
scroll to position [270, 0]
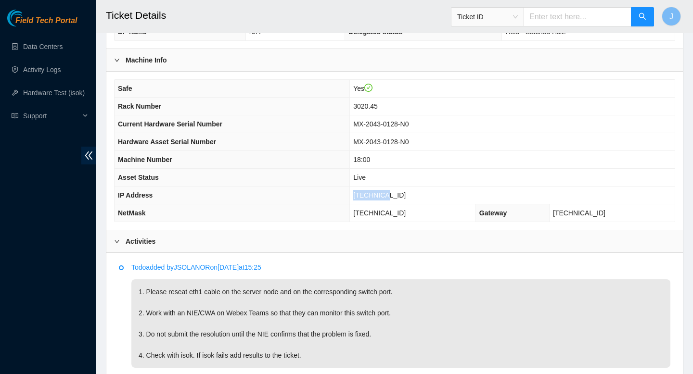
drag, startPoint x: 409, startPoint y: 197, endPoint x: 361, endPoint y: 196, distance: 47.6
click at [361, 196] on tr "IP Address [TECHNICAL_ID]" at bounding box center [395, 196] width 560 height 18
copy tr "[TECHNICAL_ID]"
drag, startPoint x: 437, startPoint y: 143, endPoint x: 352, endPoint y: 145, distance: 84.7
click at [352, 145] on tr "Hardware Asset Serial Number MX-2043-0128-N0" at bounding box center [395, 142] width 560 height 18
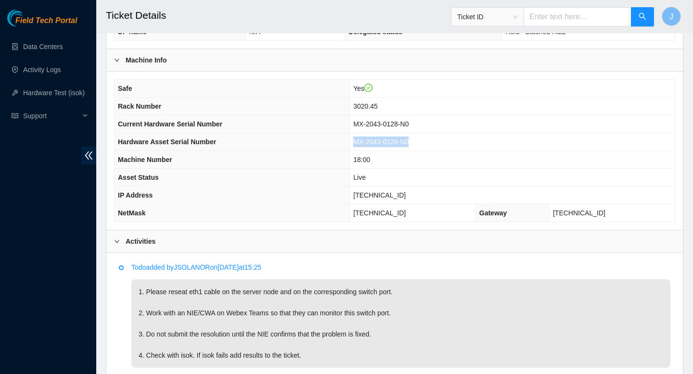
copy tr "MX-2043-0128-N0"
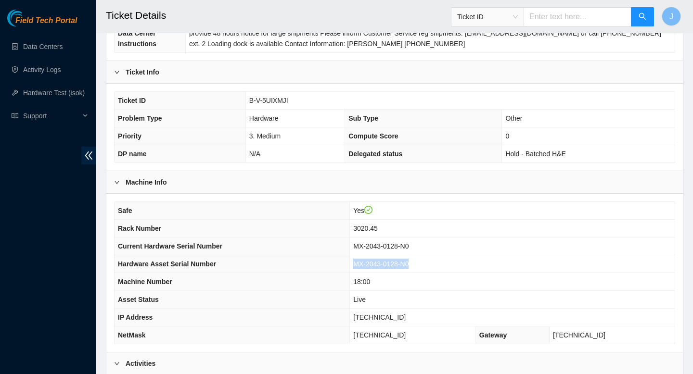
scroll to position [147, 0]
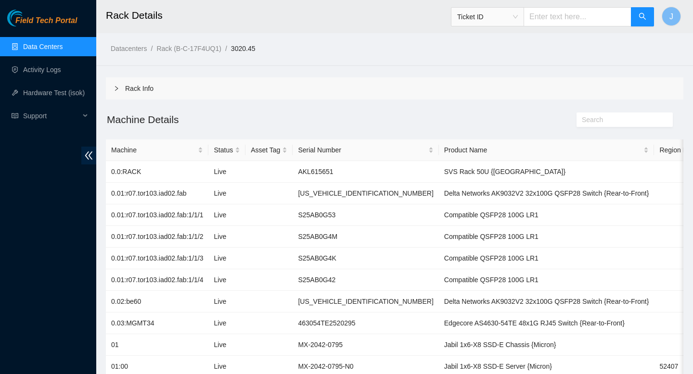
scroll to position [1277, 0]
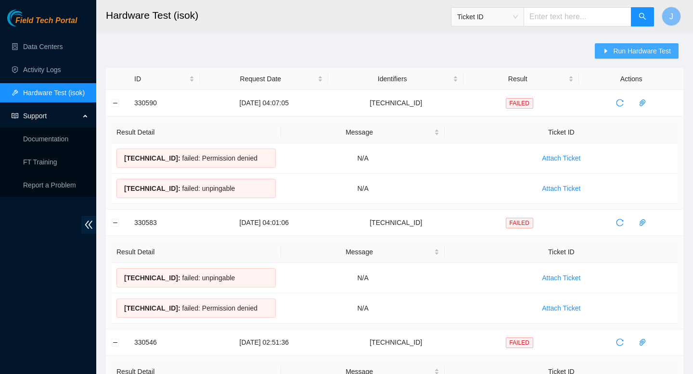
click at [667, 47] on span "Run Hardware Test" at bounding box center [642, 51] width 58 height 11
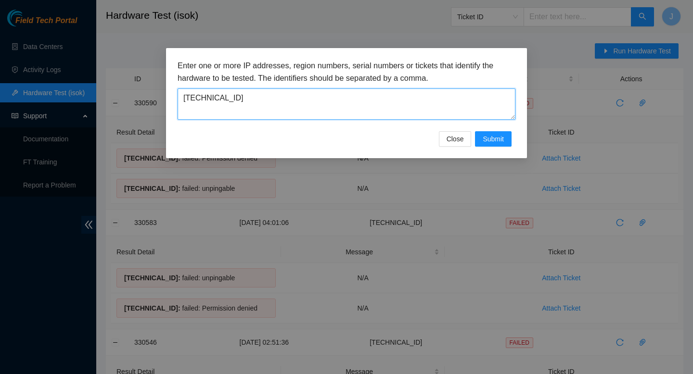
click at [446, 100] on textarea "23.48.36.72" at bounding box center [347, 104] width 338 height 31
paste textarea "3.98.6"
type textarea "[TECHNICAL_ID]"
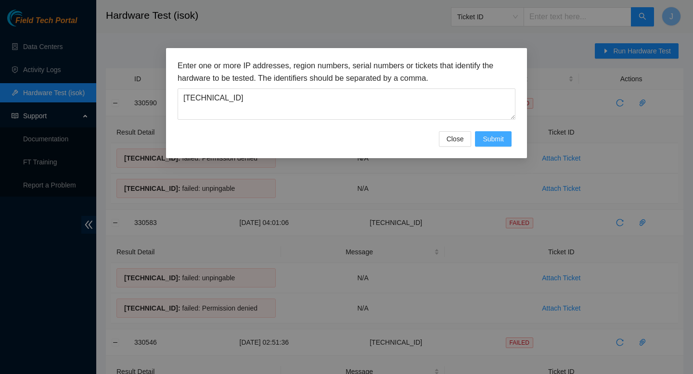
click at [491, 143] on span "Submit" at bounding box center [493, 139] width 21 height 11
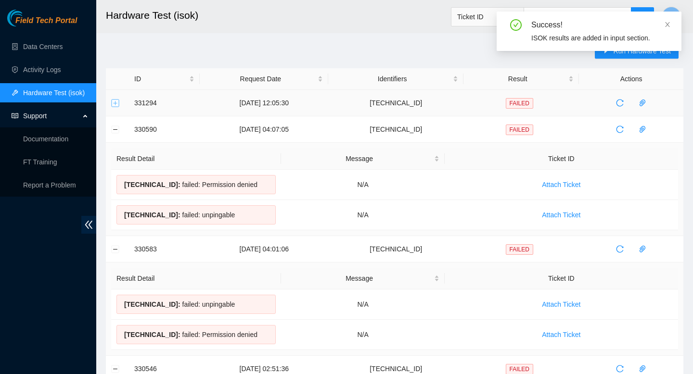
click at [115, 102] on button "Expand row" at bounding box center [116, 103] width 8 height 8
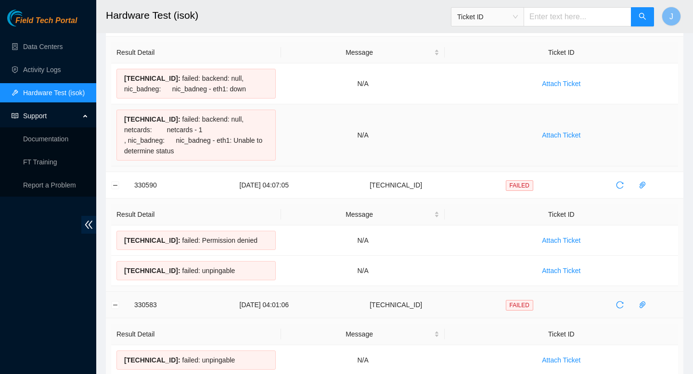
scroll to position [63, 0]
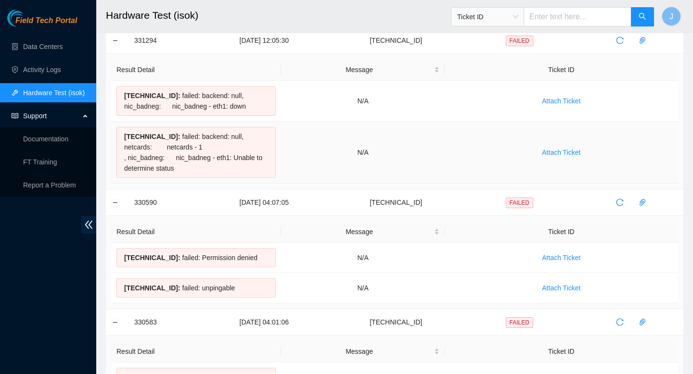
click at [205, 164] on div "23.3.98.6 : failed: backend: null, netcards: netcards - 1 , nic_badneg: nic_bad…" at bounding box center [195, 152] width 159 height 51
click at [202, 108] on div "23.3.98.7 : failed: backend: null, nic_badneg: nic_badneg - eth1: down" at bounding box center [195, 101] width 159 height 30
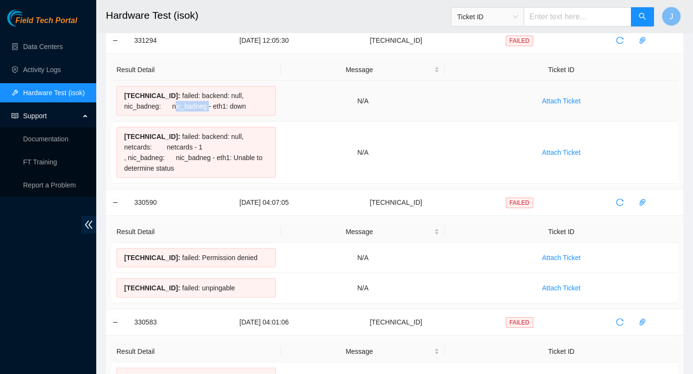
click at [202, 108] on div "23.3.98.7 : failed: backend: null, nic_badneg: nic_badneg - eth1: down" at bounding box center [195, 101] width 159 height 30
click at [280, 167] on td "23.3.98.6 : failed: backend: null, netcards: netcards - 1 , nic_badneg: nic_bad…" at bounding box center [196, 153] width 170 height 62
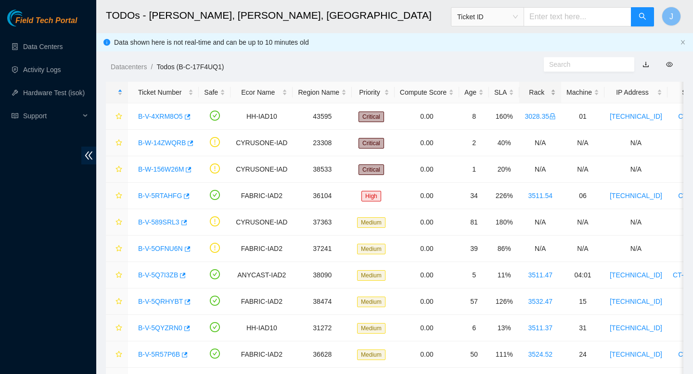
click at [556, 95] on div "Rack" at bounding box center [539, 92] width 31 height 11
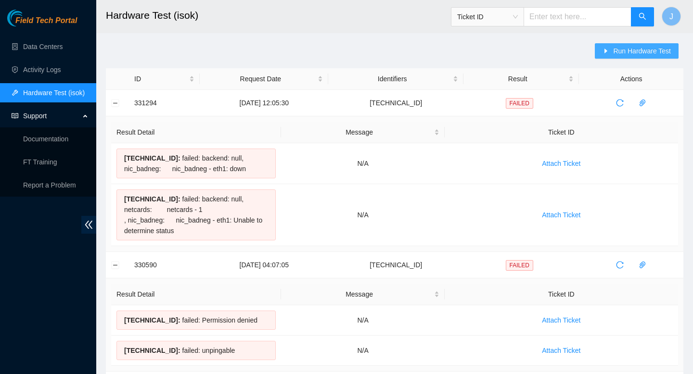
click at [640, 57] on button "Run Hardware Test" at bounding box center [637, 50] width 84 height 15
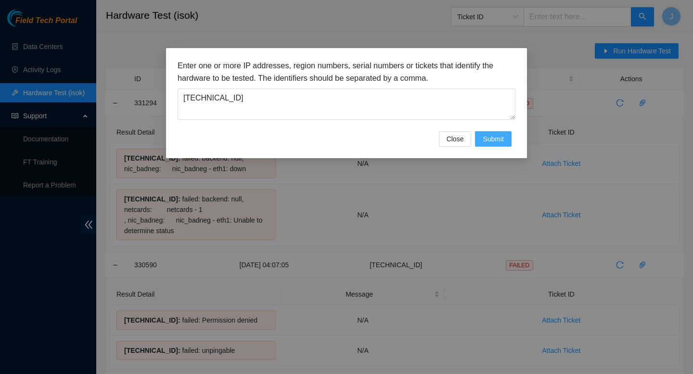
click at [501, 137] on span "Submit" at bounding box center [493, 139] width 21 height 11
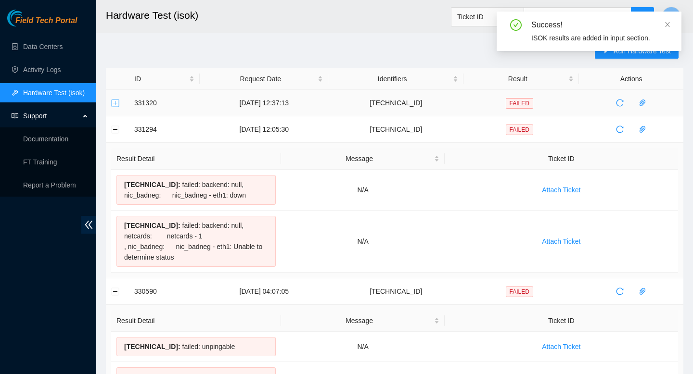
click at [115, 106] on button "Expand row" at bounding box center [116, 103] width 8 height 8
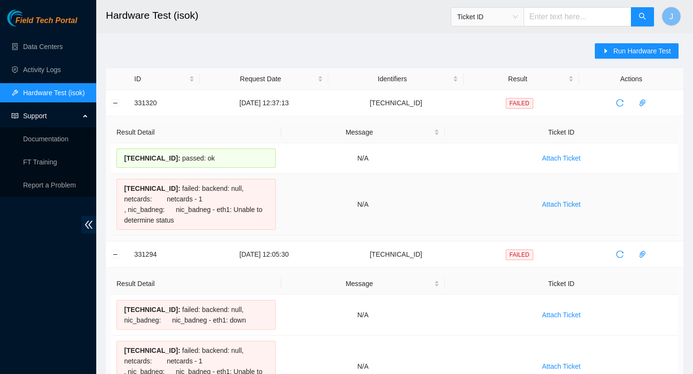
click at [211, 209] on div "23.3.98.6 : failed: backend: null, netcards: netcards - 1 , nic_badneg: nic_bad…" at bounding box center [195, 204] width 159 height 51
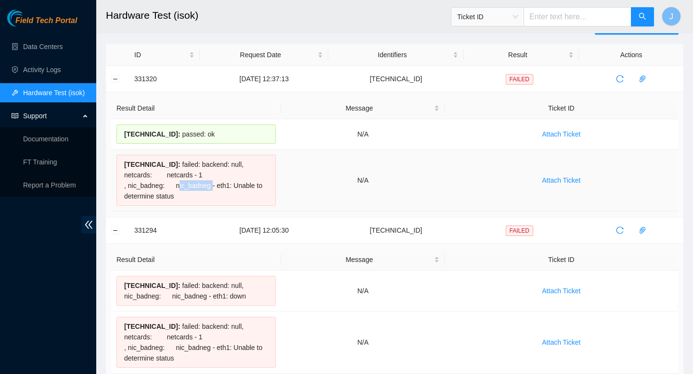
scroll to position [15, 0]
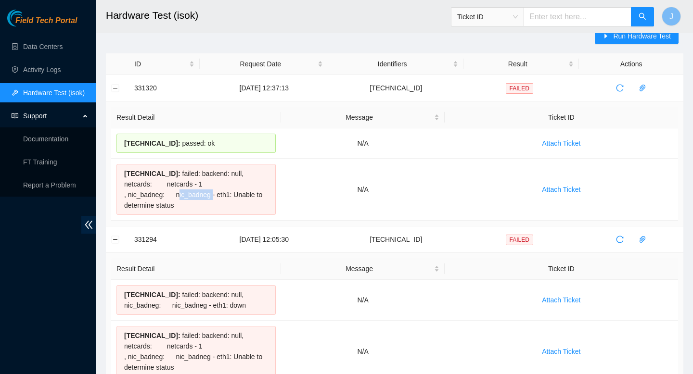
drag, startPoint x: 183, startPoint y: 208, endPoint x: 126, endPoint y: 70, distance: 148.9
copy table "ID Request Date Identifiers Result Actions 331320 03-09-2025 12:37:13 23.3.98.6…"
click at [220, 187] on div "23.3.98.6 : failed: backend: null, netcards: netcards - 1 , nic_badneg: nic_bad…" at bounding box center [195, 189] width 159 height 51
click at [51, 70] on link "Activity Logs" at bounding box center [42, 70] width 38 height 8
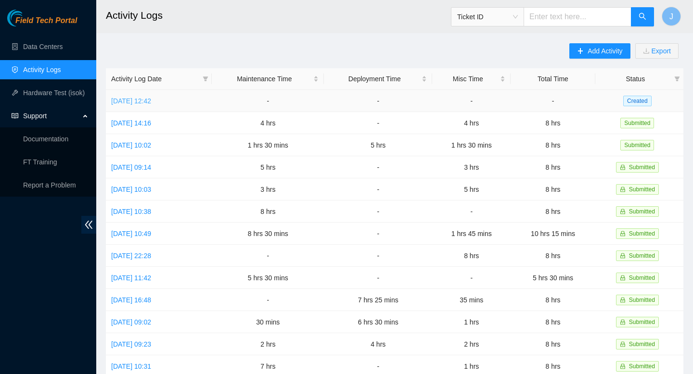
click at [151, 100] on link "Wed, 03 Sep 2025 12:42" at bounding box center [131, 101] width 40 height 8
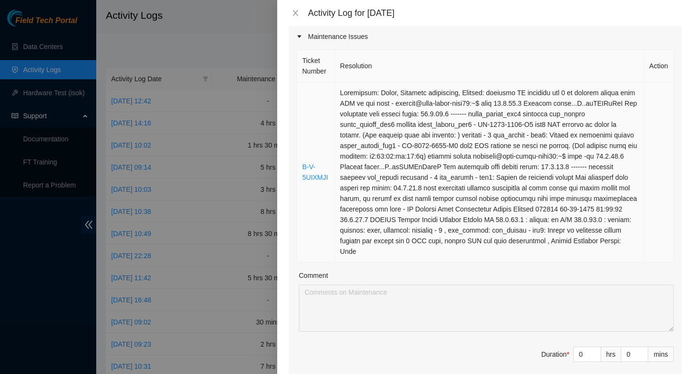
scroll to position [128, 0]
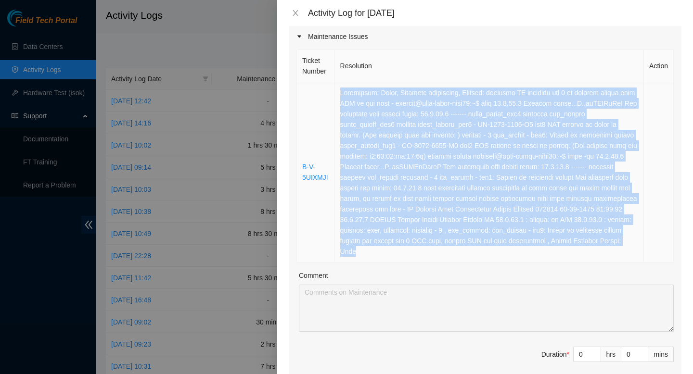
drag, startPoint x: 630, startPoint y: 255, endPoint x: 341, endPoint y: 90, distance: 332.7
click at [341, 90] on td at bounding box center [489, 172] width 309 height 180
copy td "Resolution: Other, Reseated components, Comment: verified SN reseated eth 1 at …"
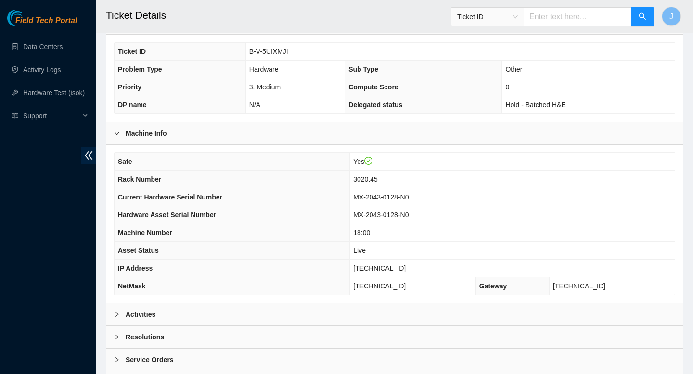
scroll to position [247, 0]
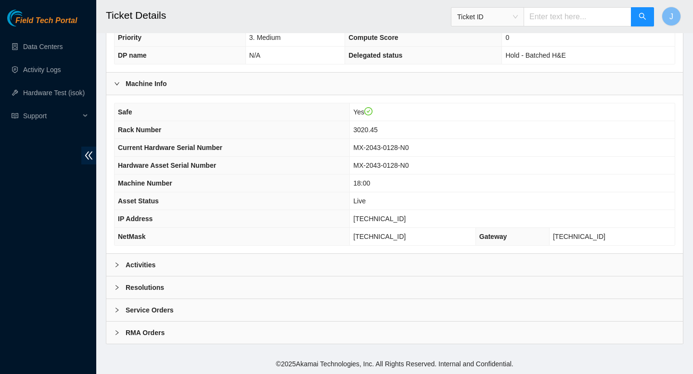
click at [418, 265] on div "Activities" at bounding box center [394, 265] width 576 height 22
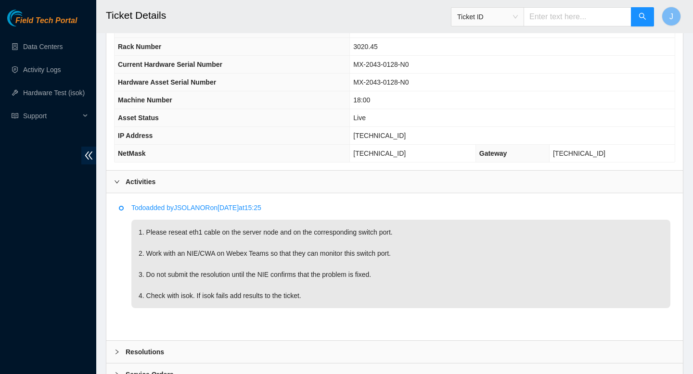
scroll to position [395, 0]
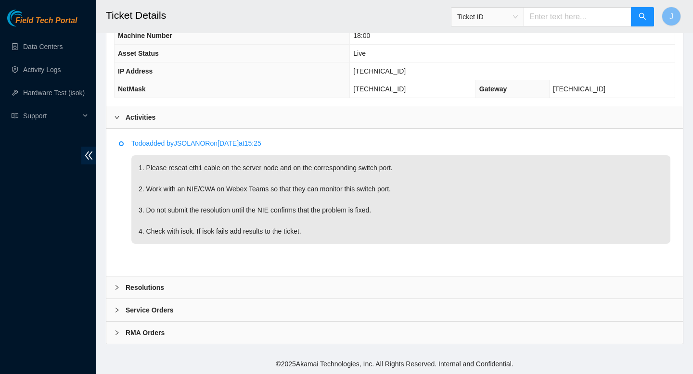
click at [367, 292] on div "Resolutions" at bounding box center [394, 288] width 576 height 22
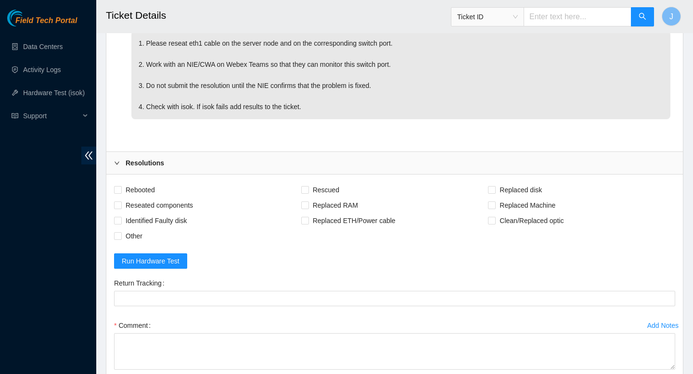
scroll to position [523, 0]
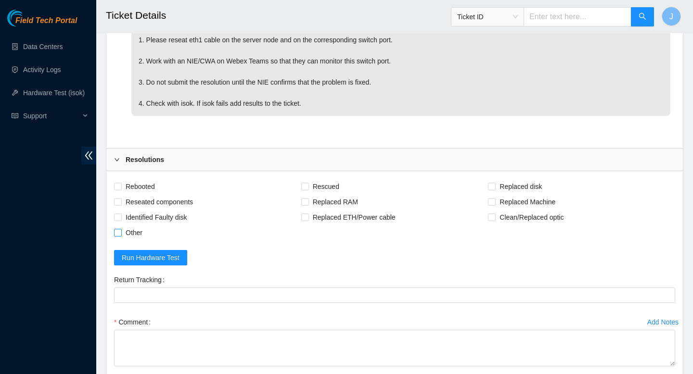
click at [115, 232] on input "Other" at bounding box center [117, 232] width 7 height 7
checkbox input "true"
click at [119, 202] on input "Reseated components" at bounding box center [117, 201] width 7 height 7
checkbox input "true"
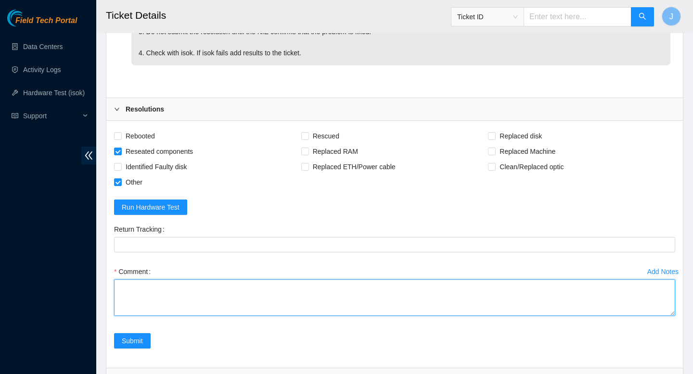
click at [385, 295] on textarea "Comment" at bounding box center [394, 298] width 561 height 37
paste textarea "jrayner@prod-login-east01:~$ isok [TECHNICAL_ID] Running tests...S..rrSSSSsSsS …"
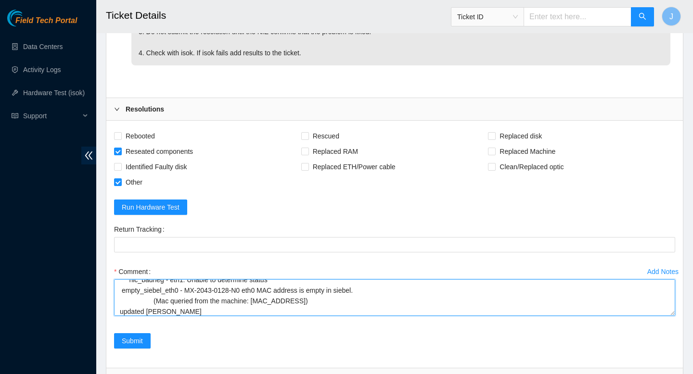
scroll to position [113, 0]
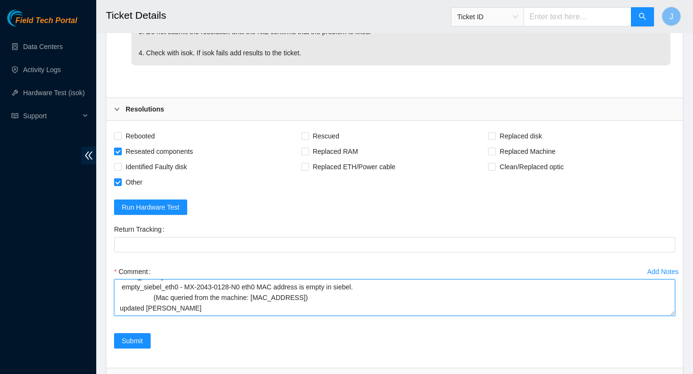
paste textarea "pfortkor@prod-login-east01:~$ isok -uk [TECHNICAL_ID] Running tests...S..rrSSSS…"
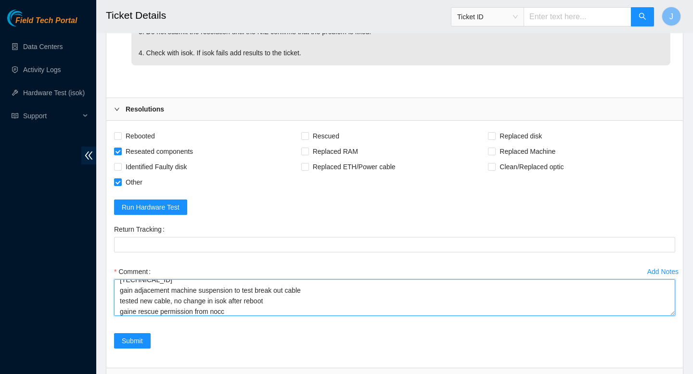
scroll to position [230, 0]
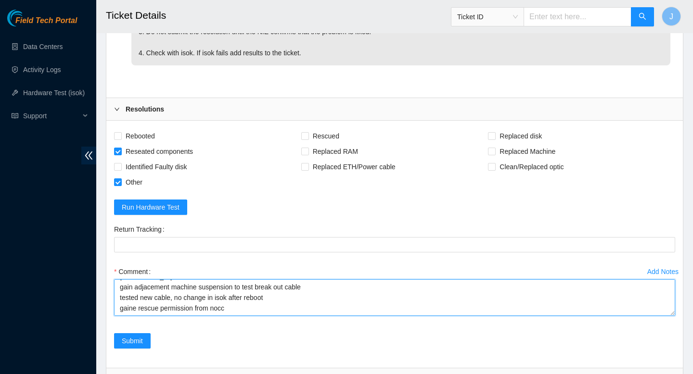
click at [137, 304] on textarea "Comment" at bounding box center [394, 298] width 561 height 37
click at [265, 305] on textarea "Comment" at bounding box center [394, 298] width 561 height 37
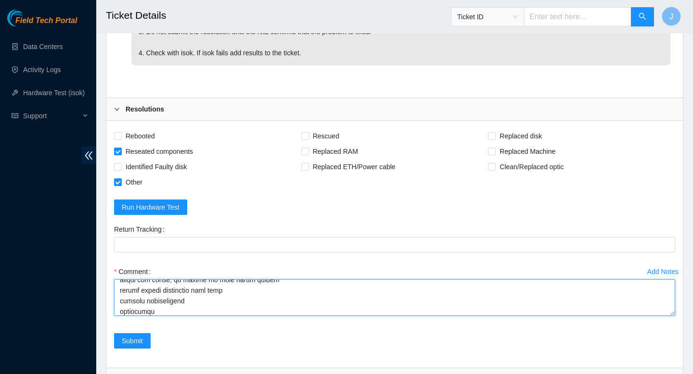
scroll to position [251, 0]
paste textarea "ID Request Date Identifiers Result Actions 331320 [DATE] 12:37:13 [TECHNICAL_ID…"
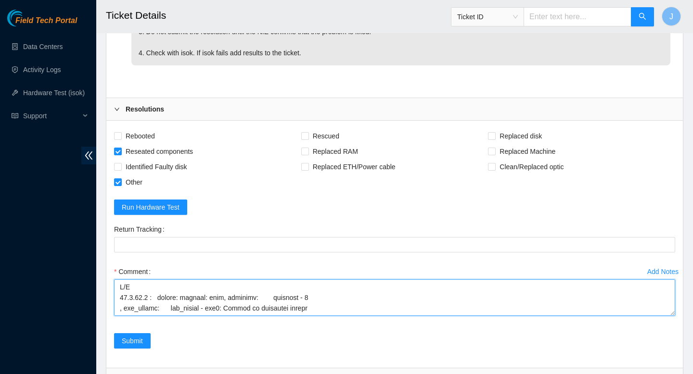
scroll to position [409, 0]
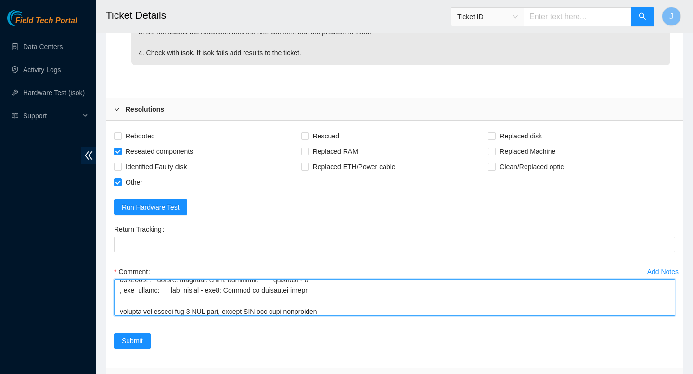
click at [316, 314] on textarea "Comment" at bounding box center [394, 298] width 561 height 37
click at [407, 308] on textarea "Comment" at bounding box center [394, 298] width 561 height 37
type textarea "verified SN reseated eth 1 at machine worked with NIE to run isok - jrayner@pro…"
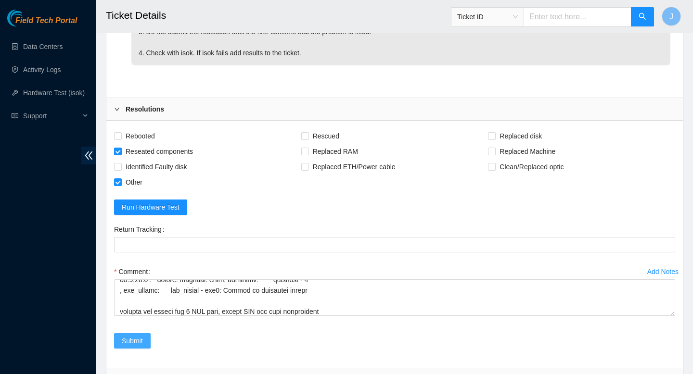
click at [128, 344] on span "Submit" at bounding box center [132, 341] width 21 height 11
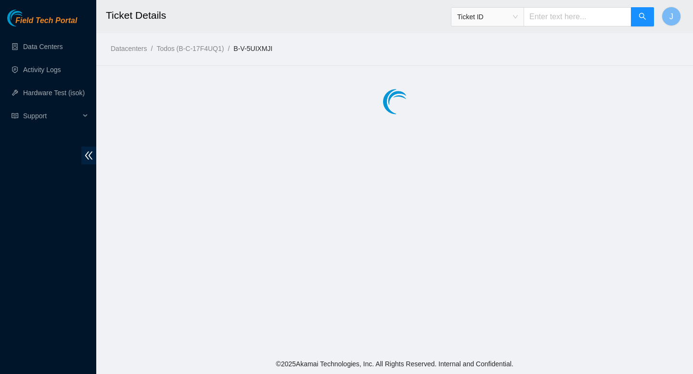
scroll to position [0, 0]
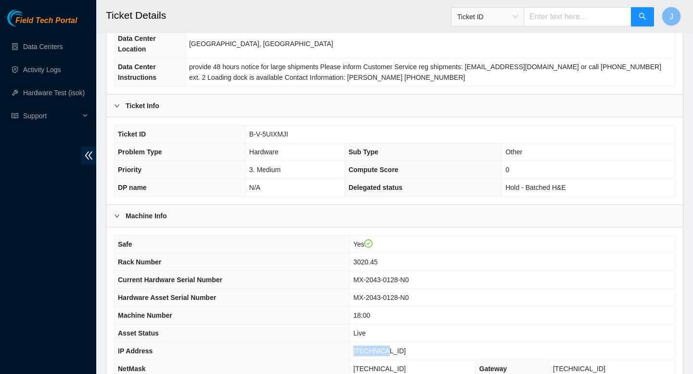
scroll to position [114, 0]
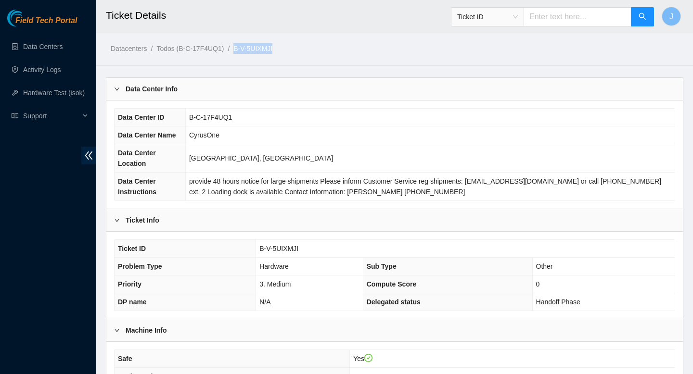
drag, startPoint x: 284, startPoint y: 50, endPoint x: 241, endPoint y: 53, distance: 43.9
click at [241, 53] on ol "Datacenters / Todos (B-C-17F4UQ1) / B-V-5UIXMJI /" at bounding box center [327, 48] width 433 height 11
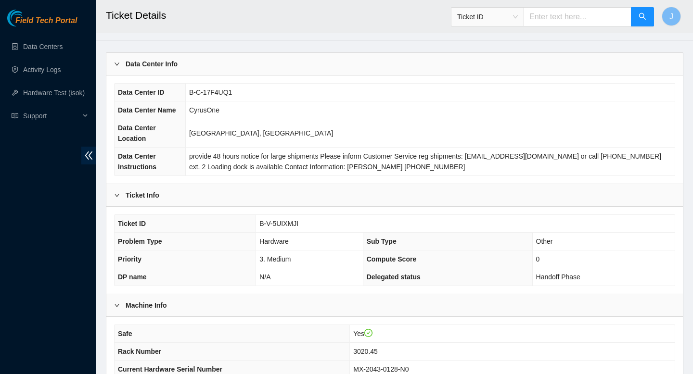
scroll to position [28, 0]
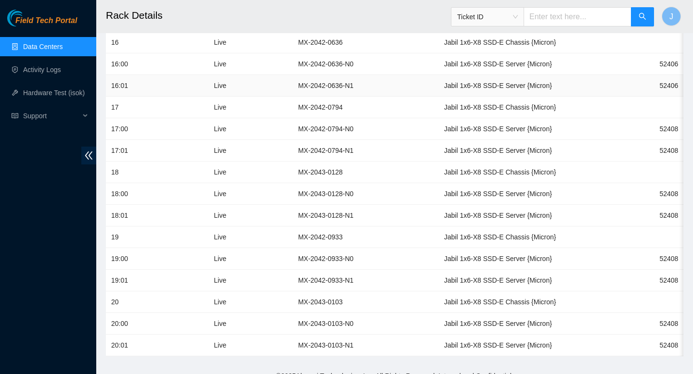
scroll to position [1277, 0]
